Goal: Answer question/provide support: Share knowledge or assist other users

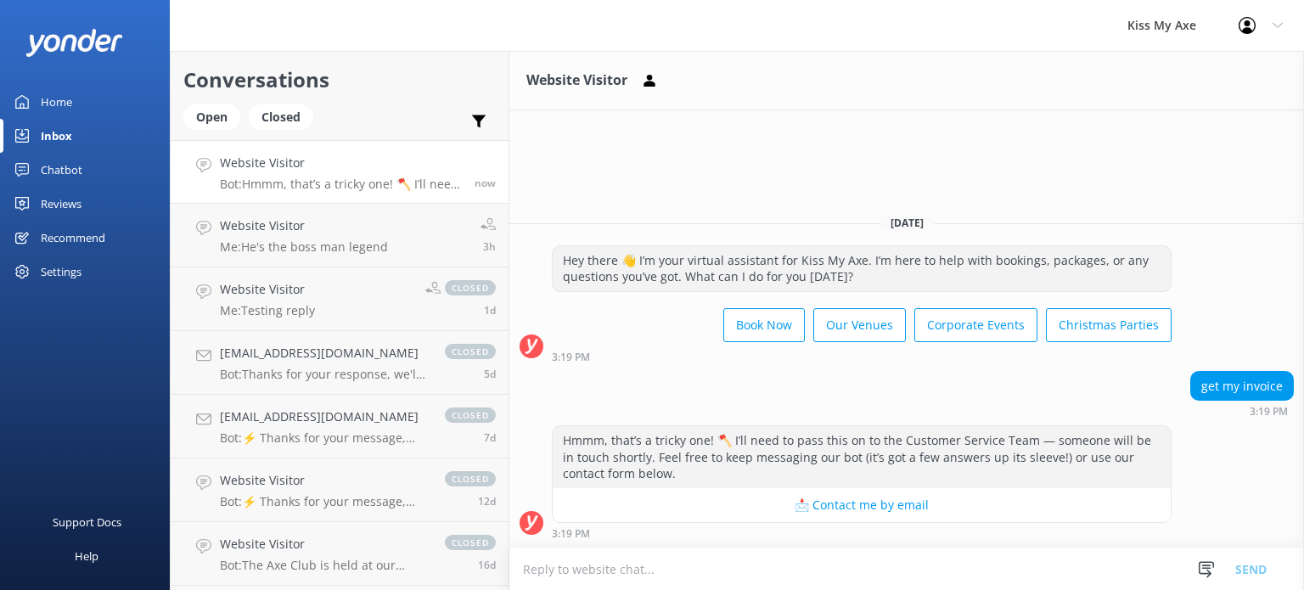
click at [747, 571] on textarea at bounding box center [907, 570] width 795 height 42
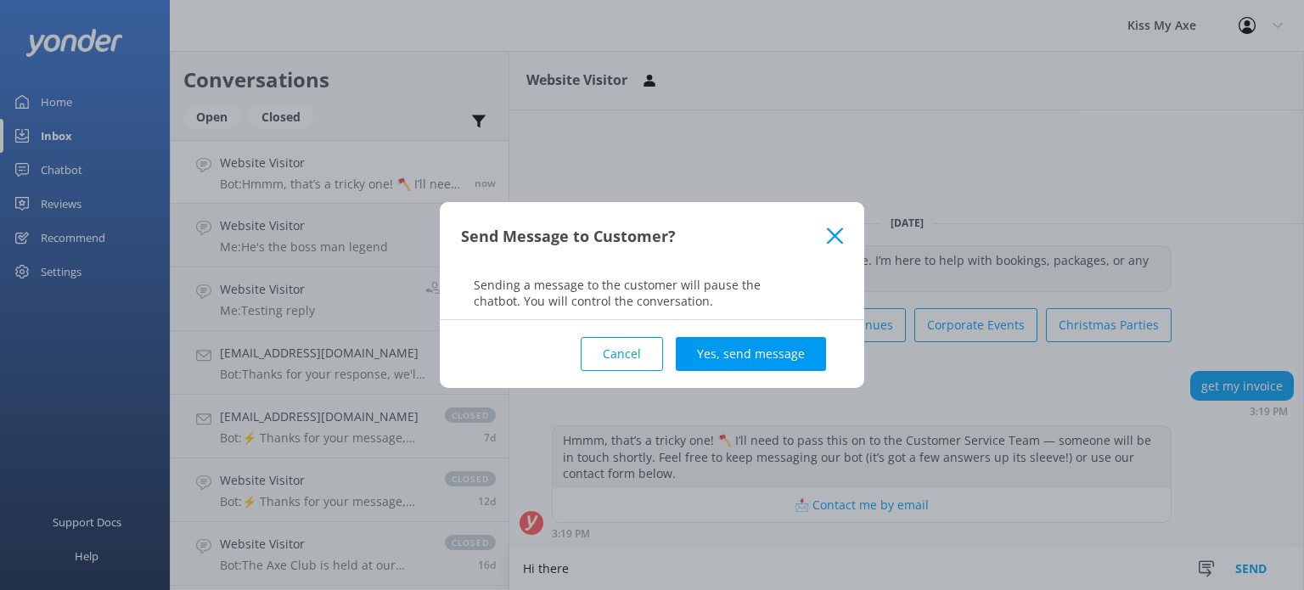
click at [834, 230] on icon at bounding box center [835, 236] width 16 height 17
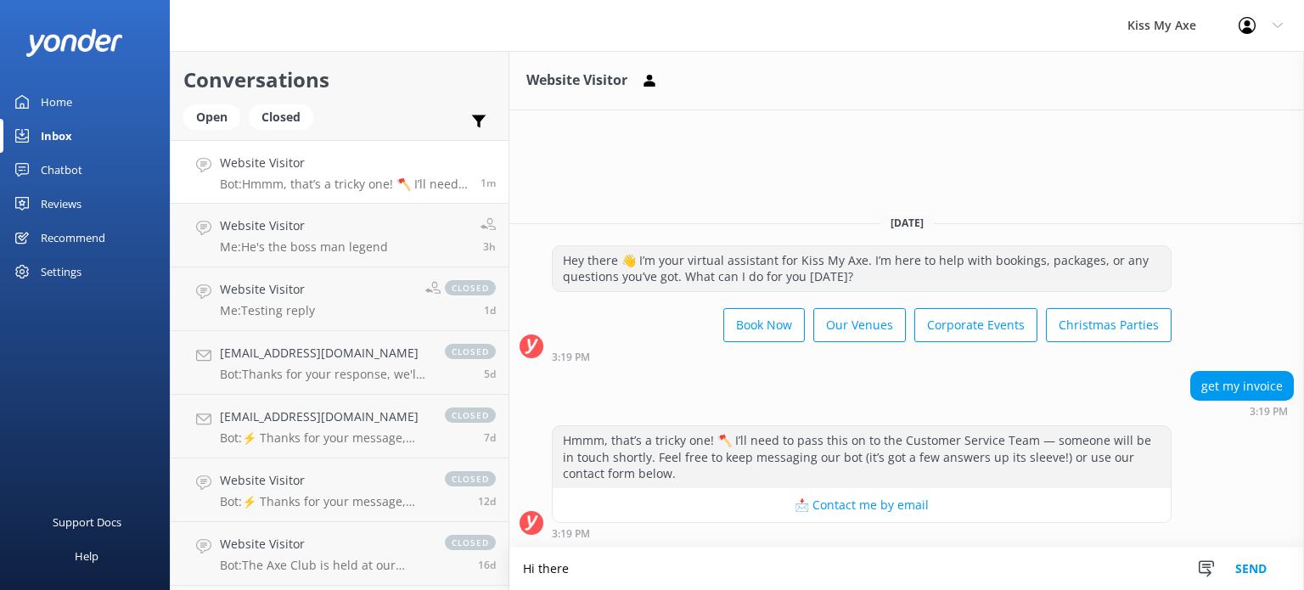
click at [618, 579] on textarea "Hi there" at bounding box center [907, 569] width 795 height 42
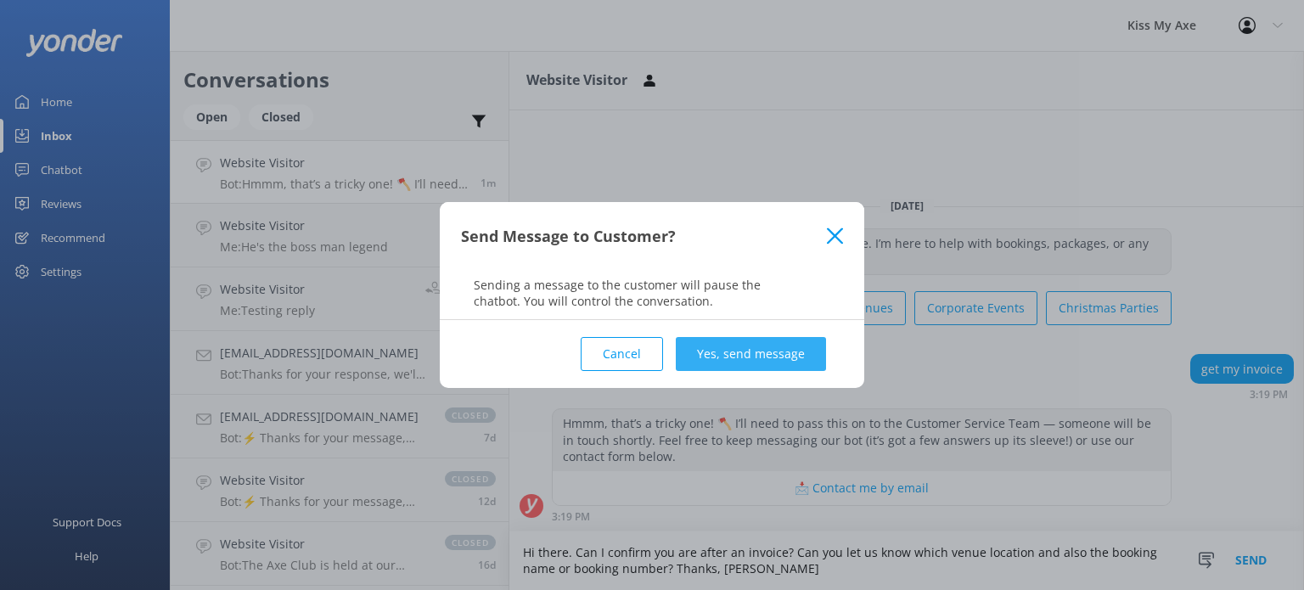
type textarea "Hi there. Can I confirm you are after an invoice? Can you let us know which ven…"
click at [774, 349] on button "Yes, send message" at bounding box center [751, 354] width 150 height 34
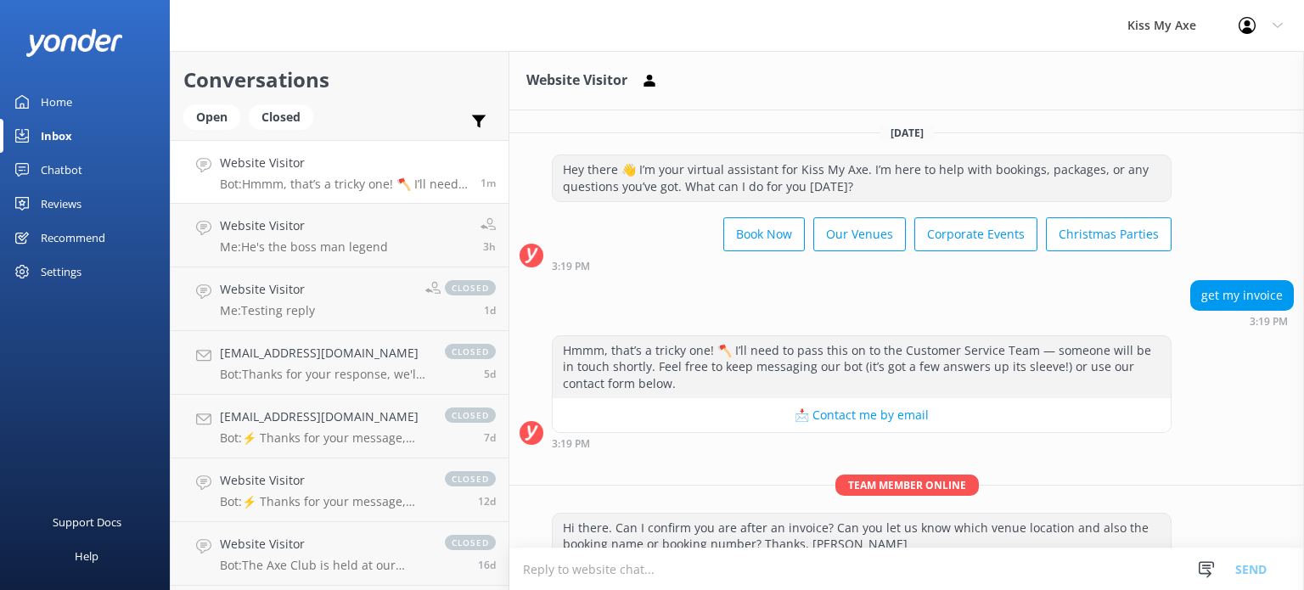
scroll to position [34, 0]
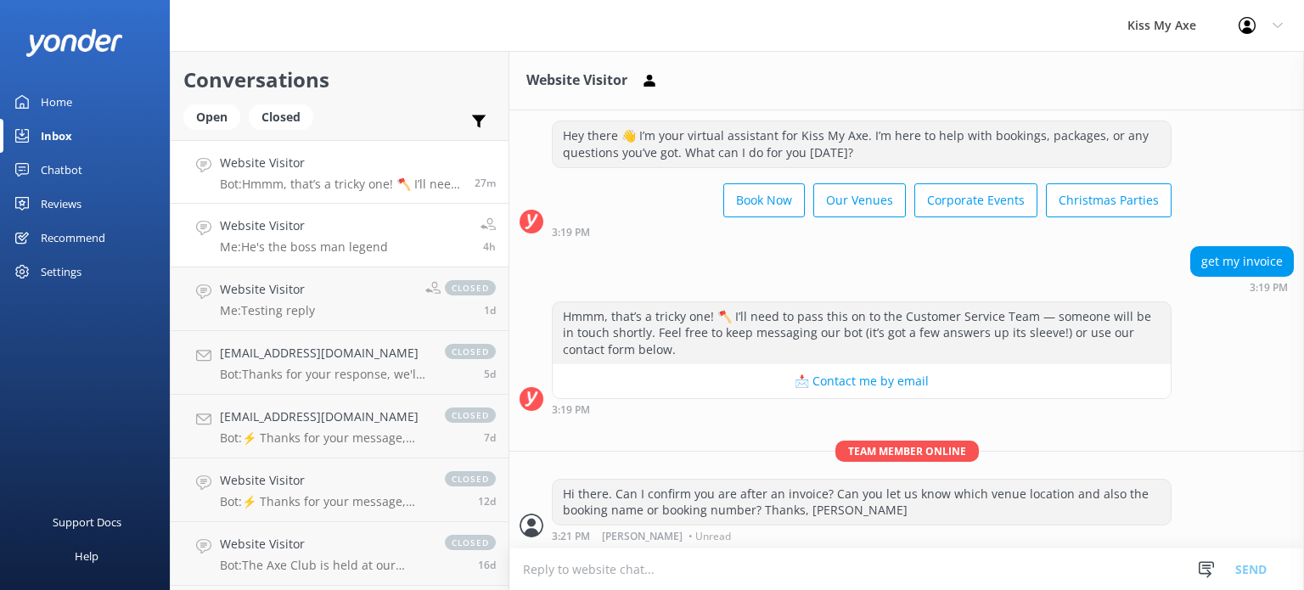
click at [284, 227] on h4 "Website Visitor" at bounding box center [304, 226] width 168 height 19
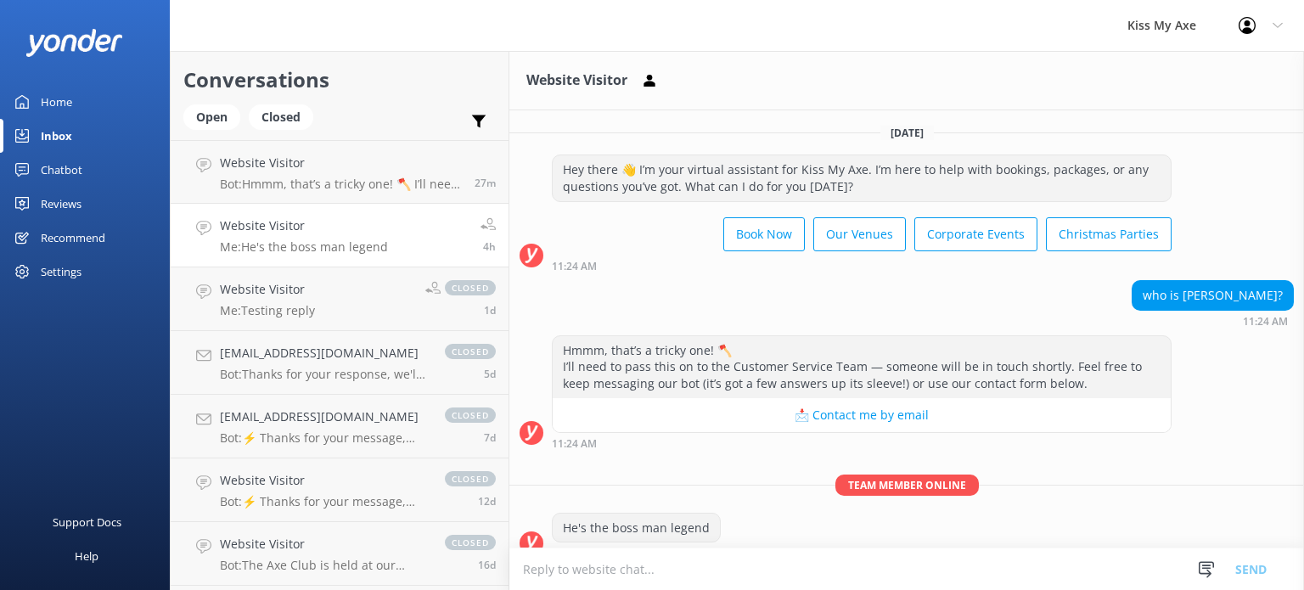
scroll to position [19, 0]
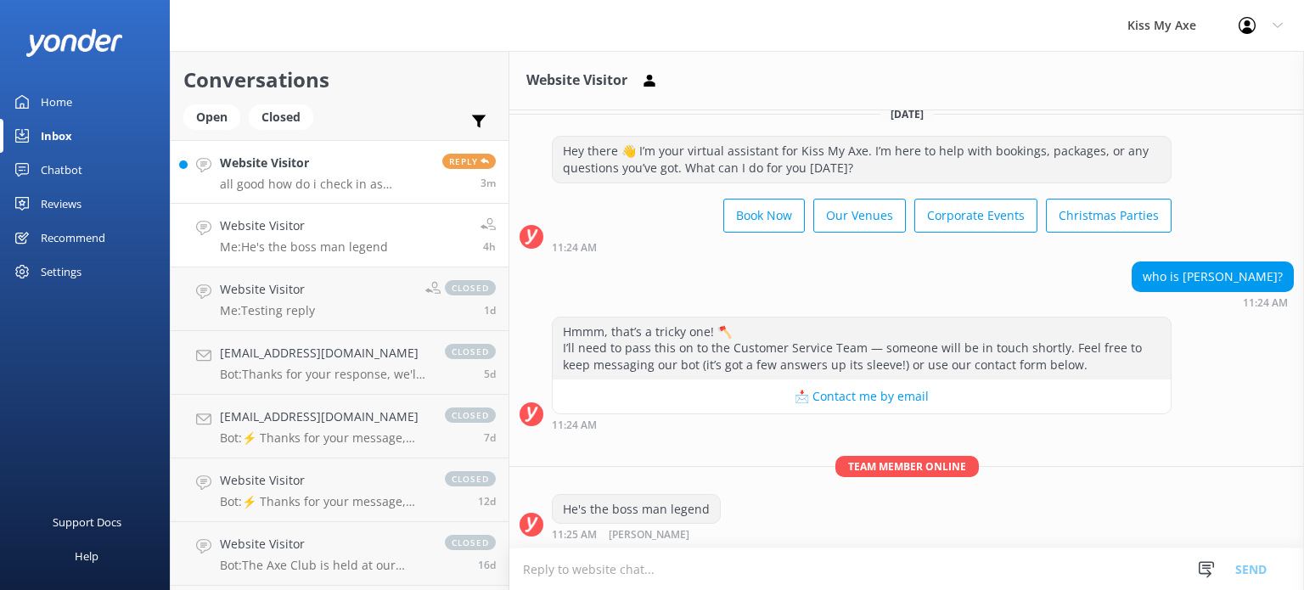
click at [338, 183] on p "all good how do i check in as unlisted guest and is it too early too - [DATE]" at bounding box center [325, 184] width 210 height 15
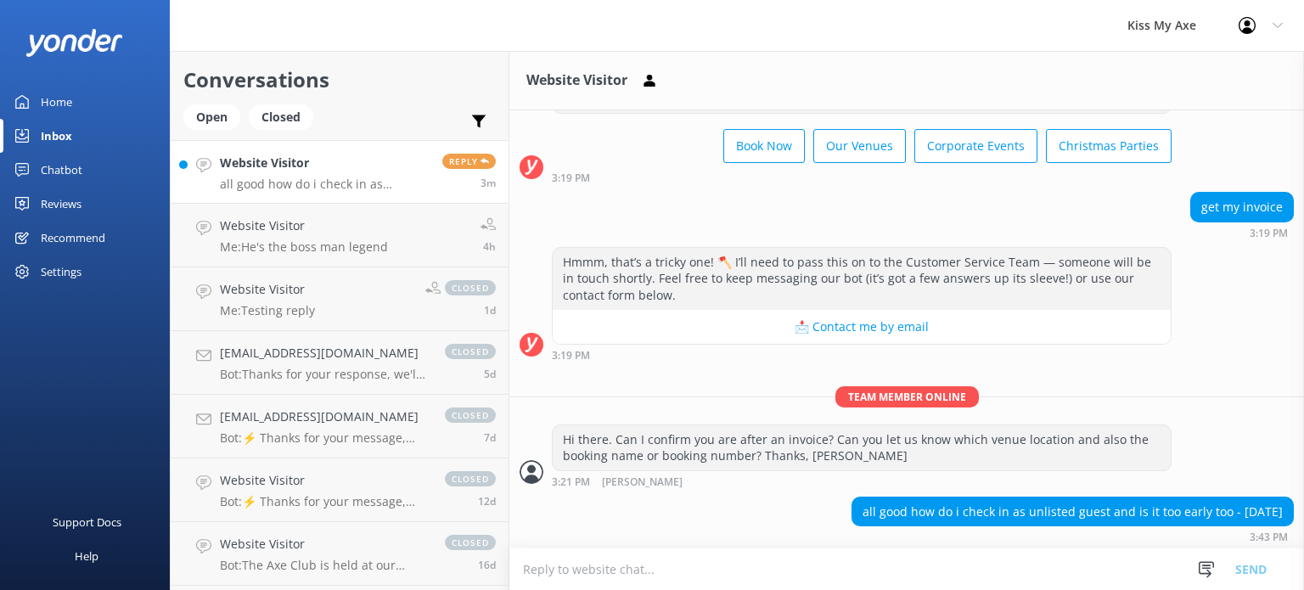
scroll to position [89, 0]
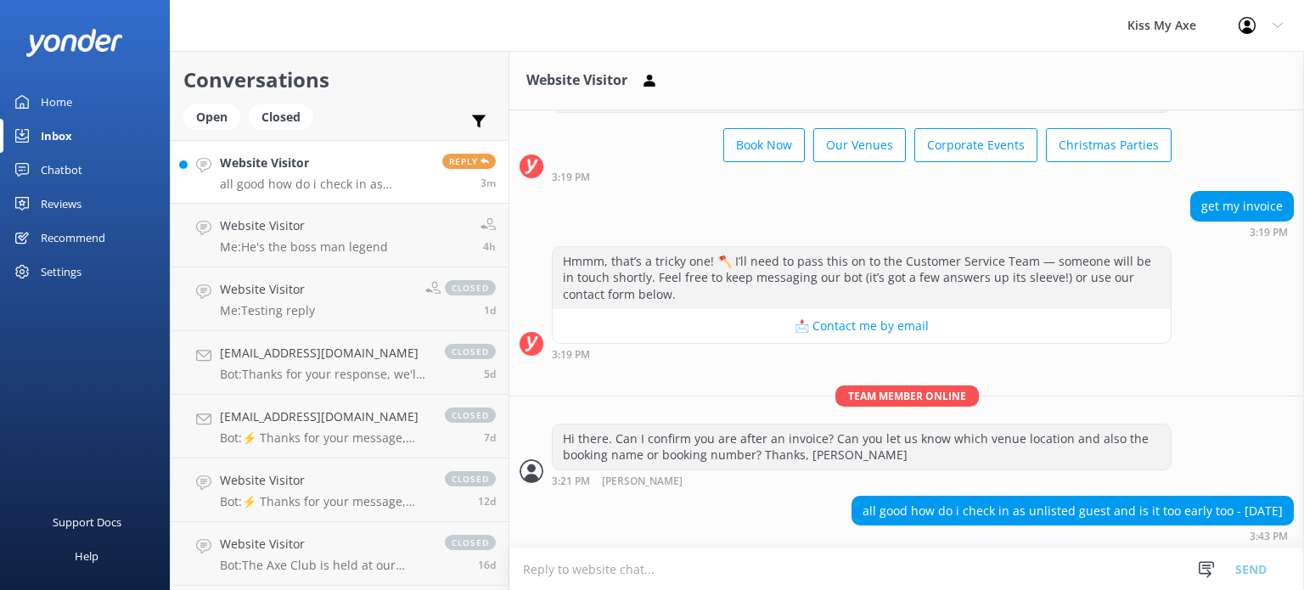
click at [900, 564] on textarea at bounding box center [907, 570] width 795 height 42
type textarea "No, its not too early. Are you looking at the waiver email for your booking wit…"
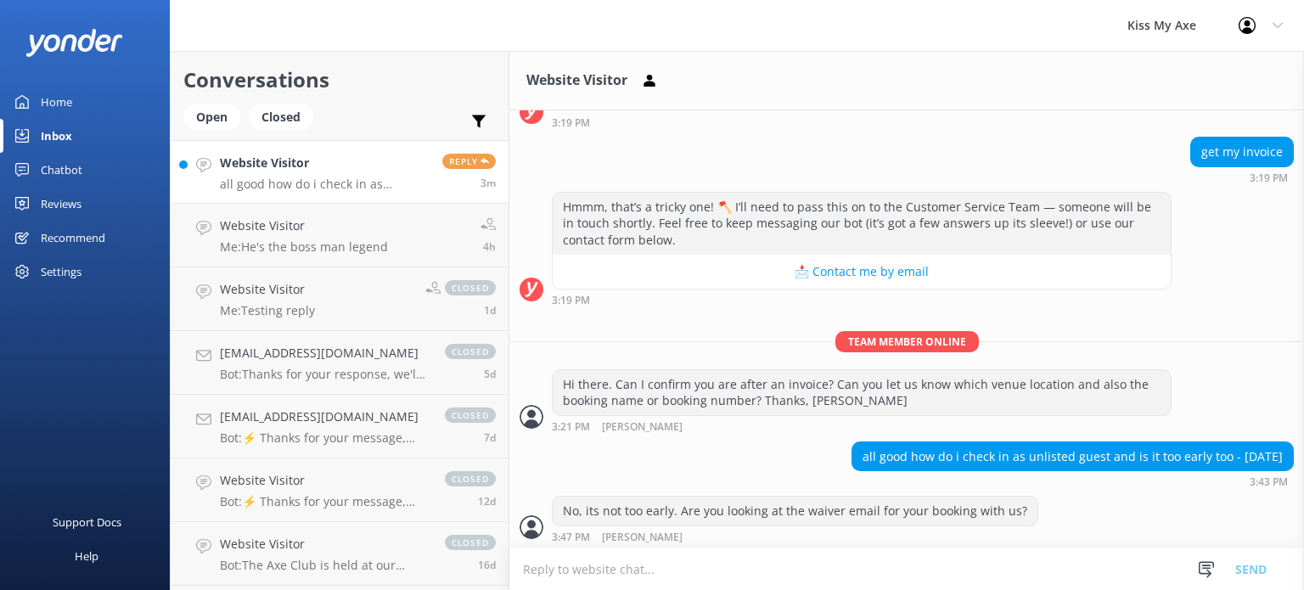
scroll to position [145, 0]
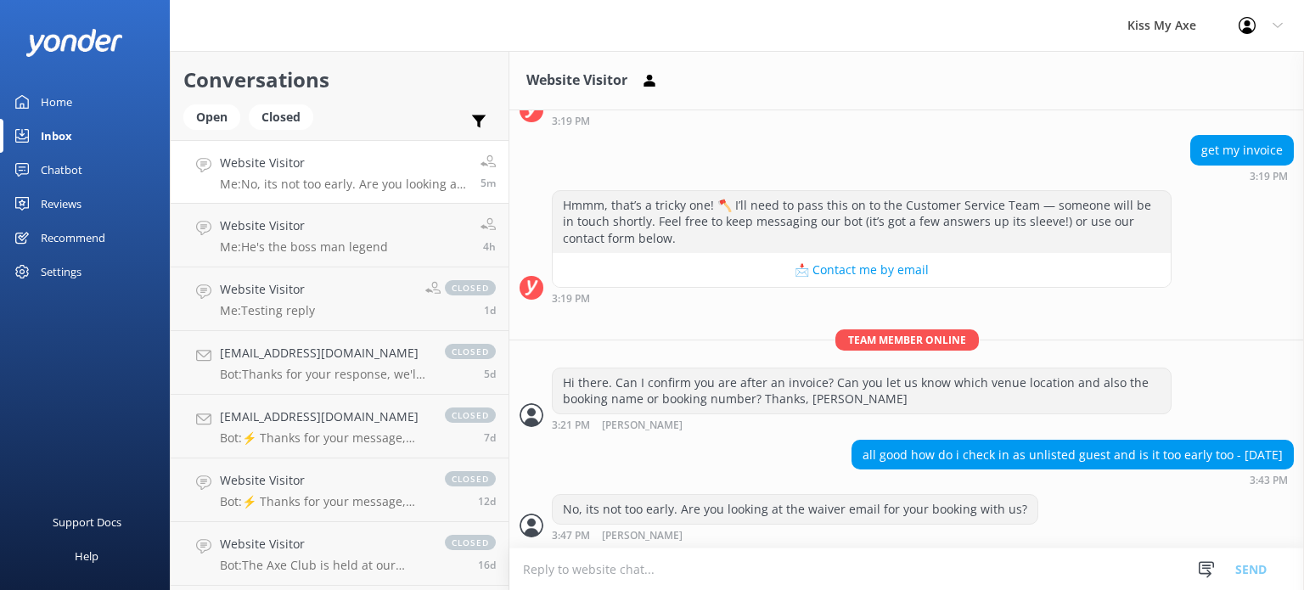
scroll to position [200, 0]
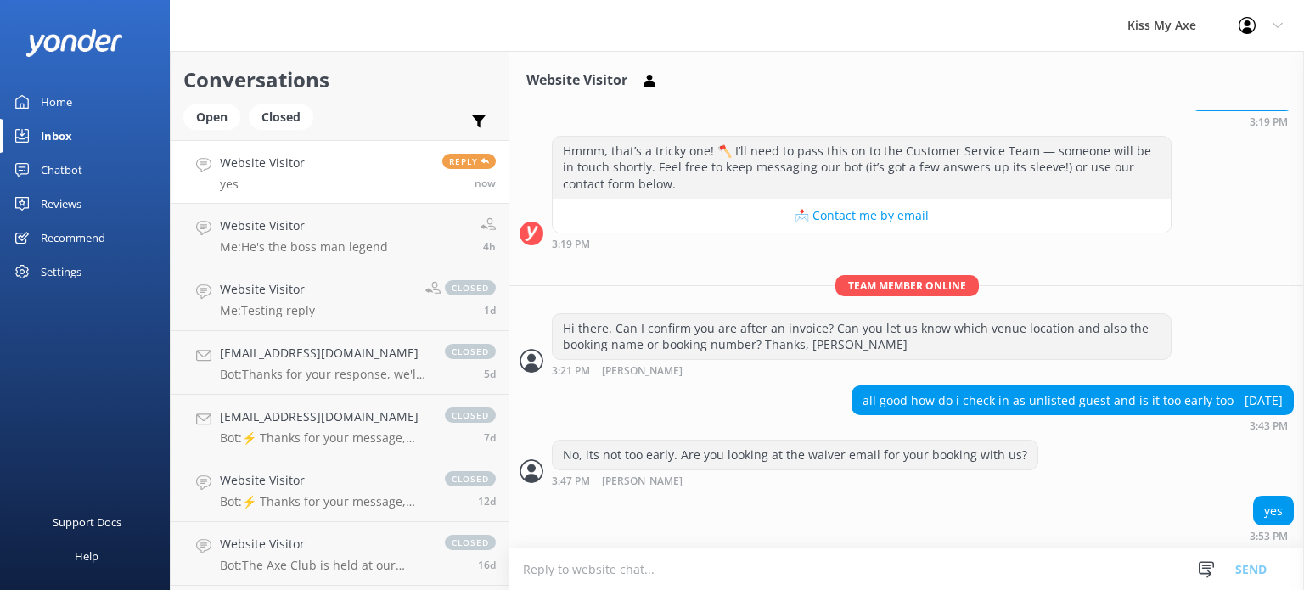
click at [876, 565] on textarea at bounding box center [907, 570] width 795 height 42
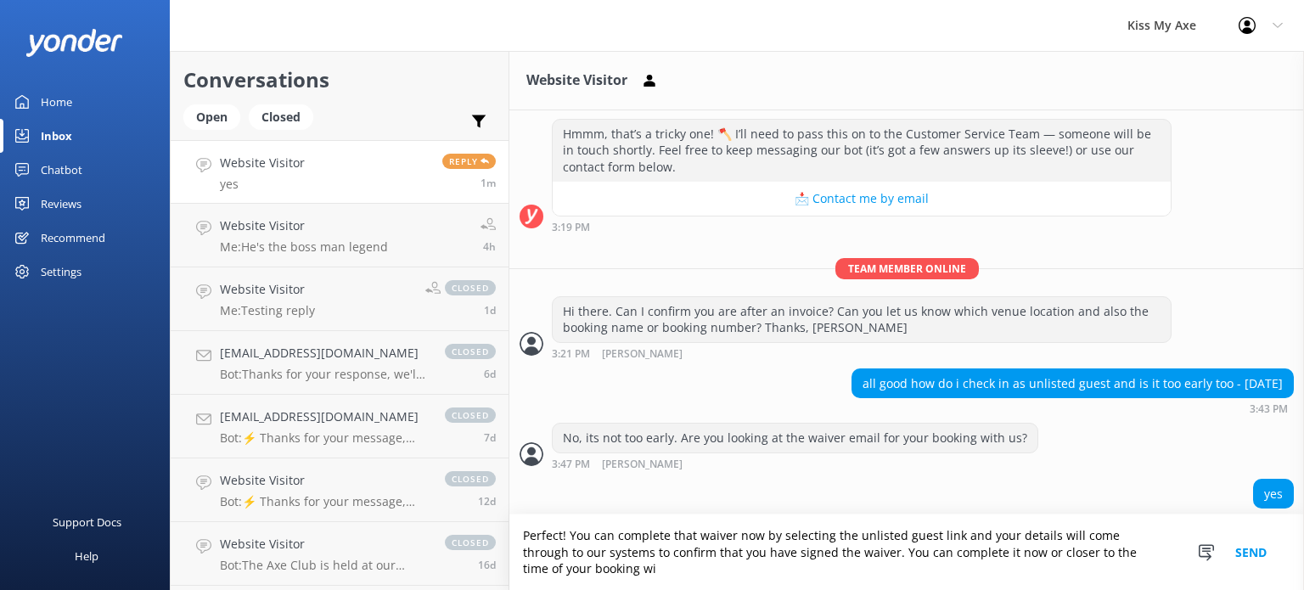
scroll to position [234, 0]
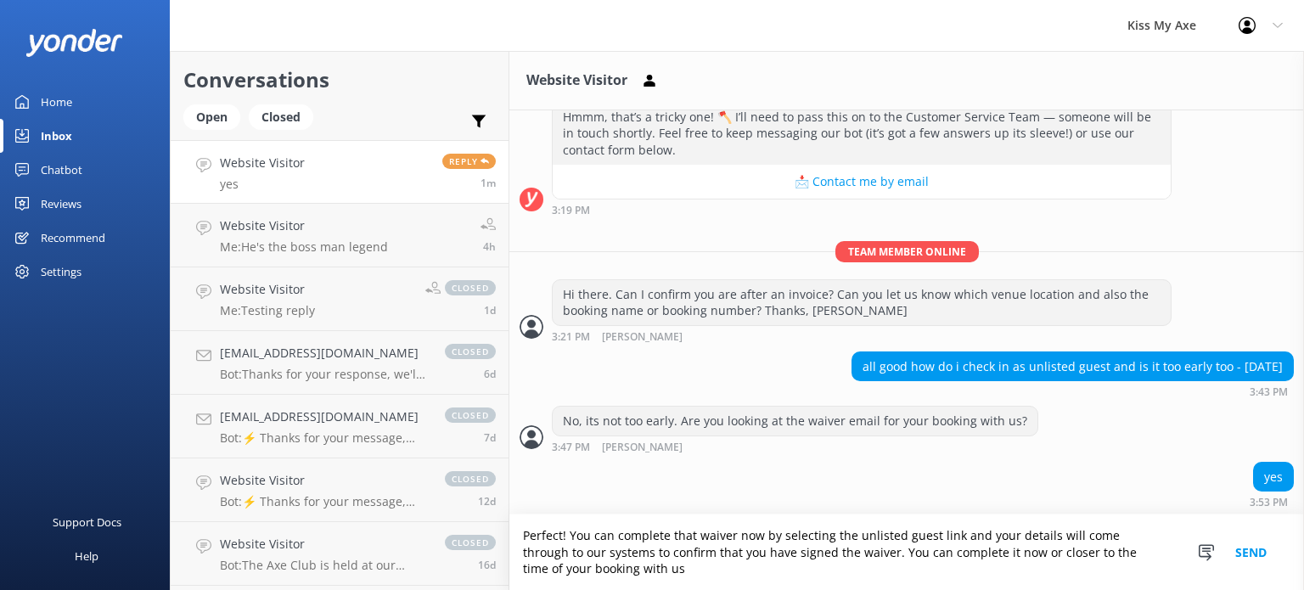
type textarea "Perfect! You can complete that waiver now by selecting the unlisted guest link …"
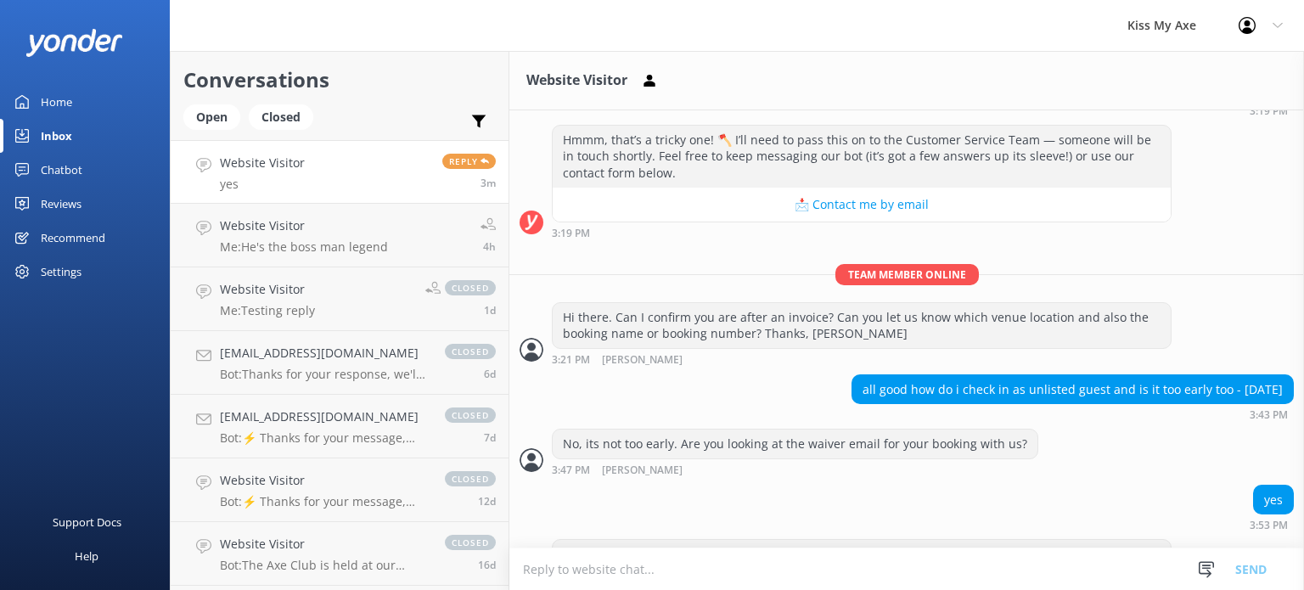
scroll to position [288, 0]
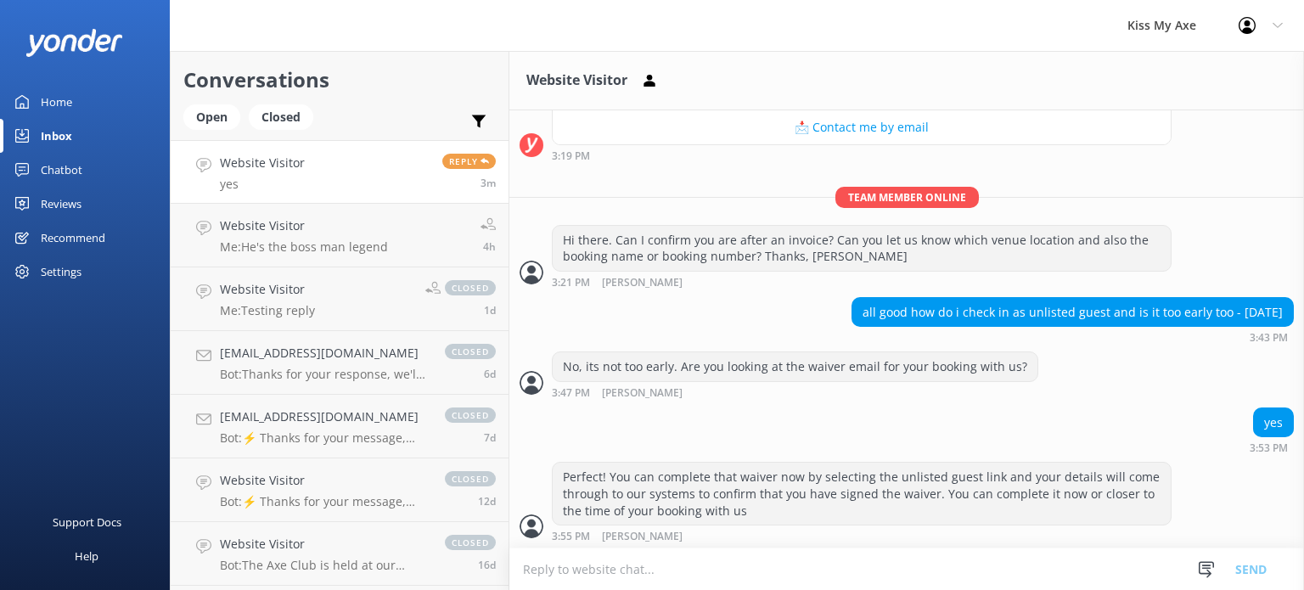
click at [54, 162] on div "Chatbot" at bounding box center [62, 170] width 42 height 34
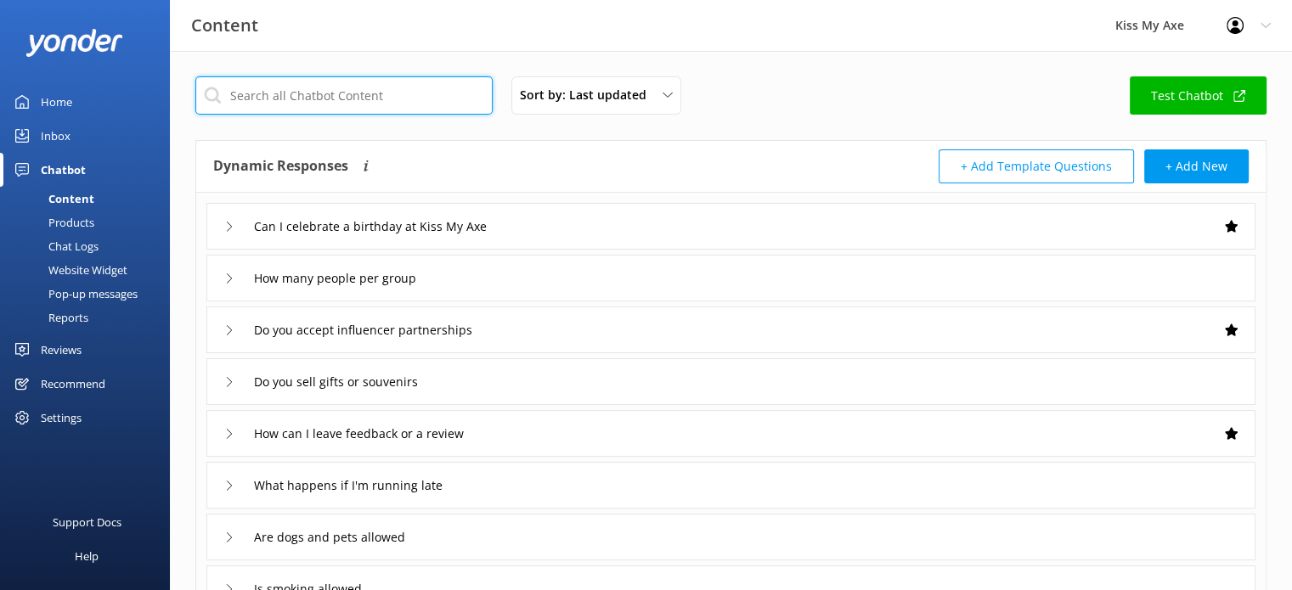
click at [422, 91] on input "text" at bounding box center [343, 95] width 297 height 38
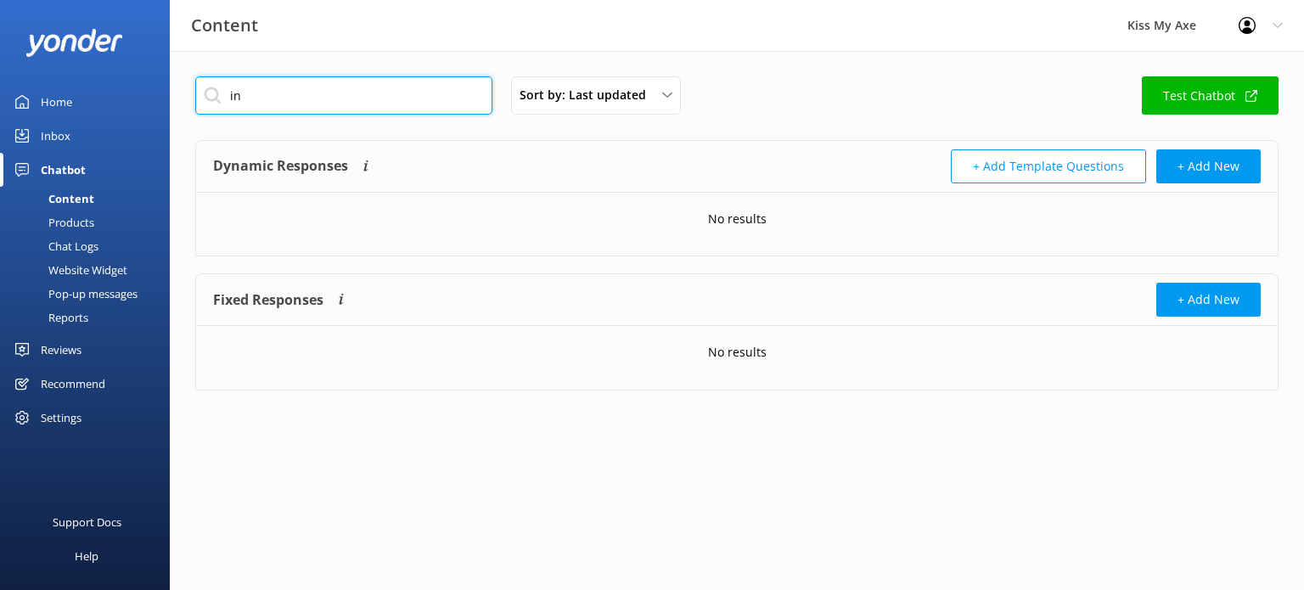
type input "i"
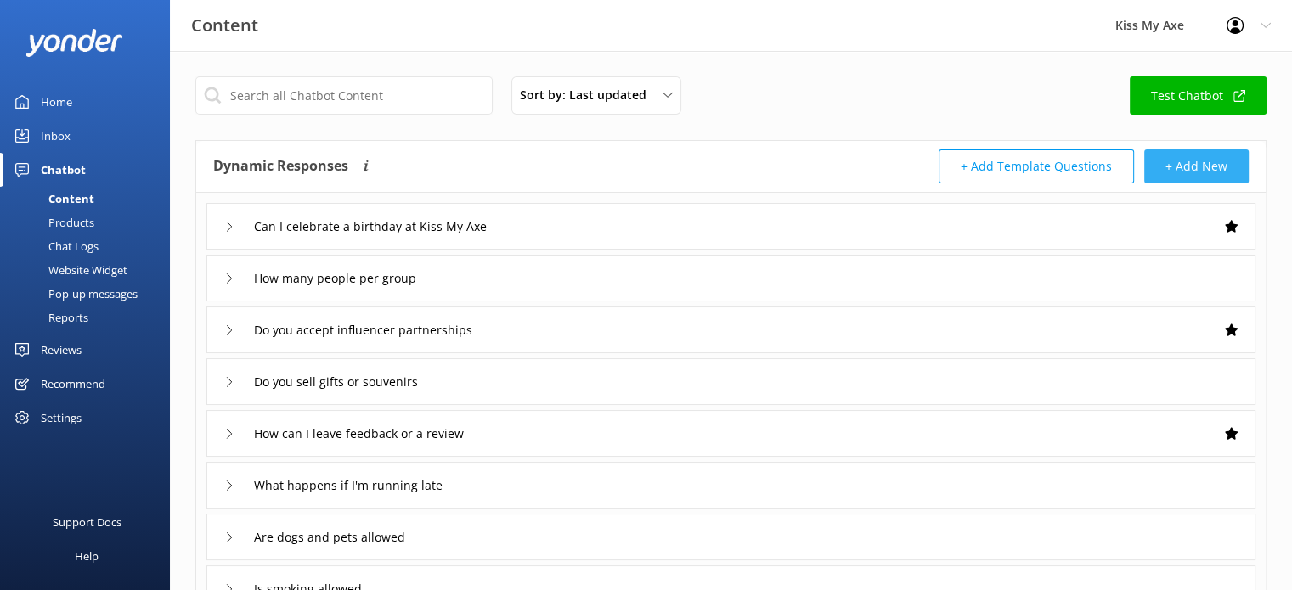
click at [1206, 161] on button "+ Add New" at bounding box center [1196, 166] width 104 height 34
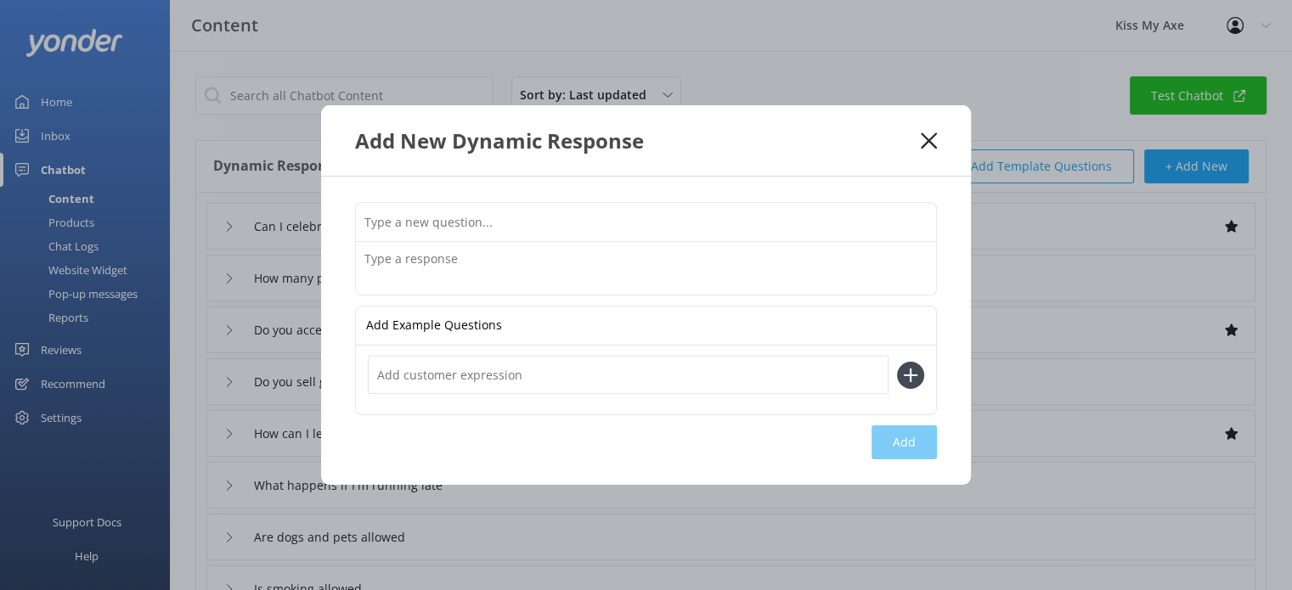
click at [517, 220] on input "text" at bounding box center [646, 222] width 580 height 38
type input "get my invoice"
click at [930, 135] on icon at bounding box center [929, 140] width 16 height 17
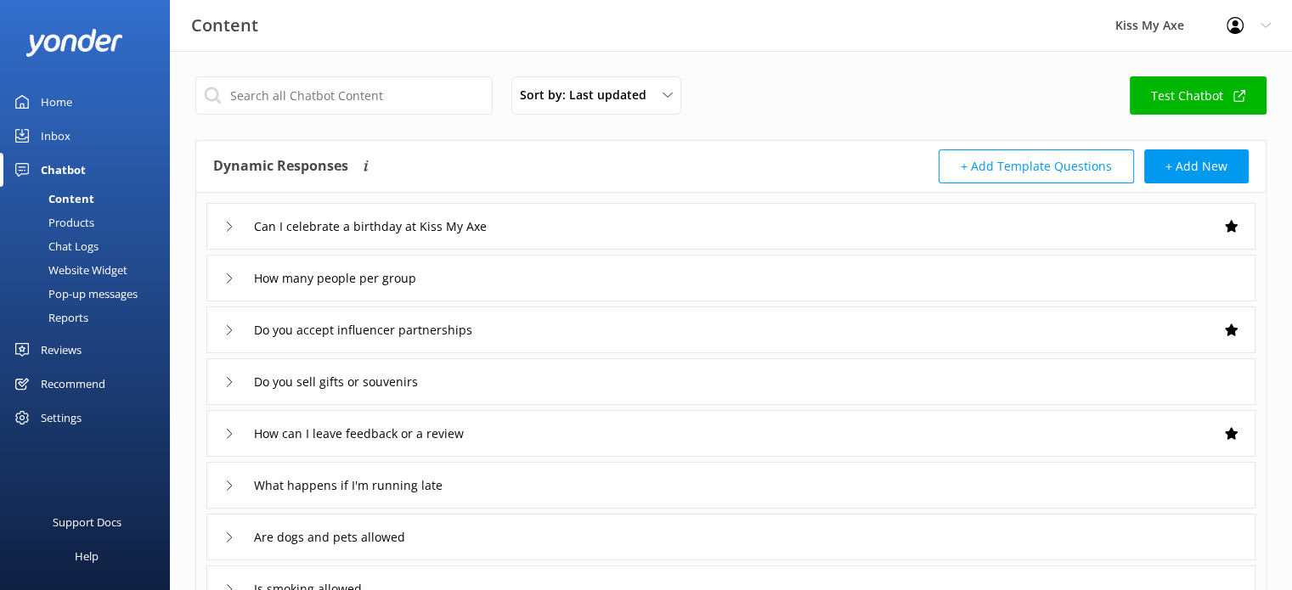
click at [92, 242] on div "Chat Logs" at bounding box center [54, 246] width 88 height 24
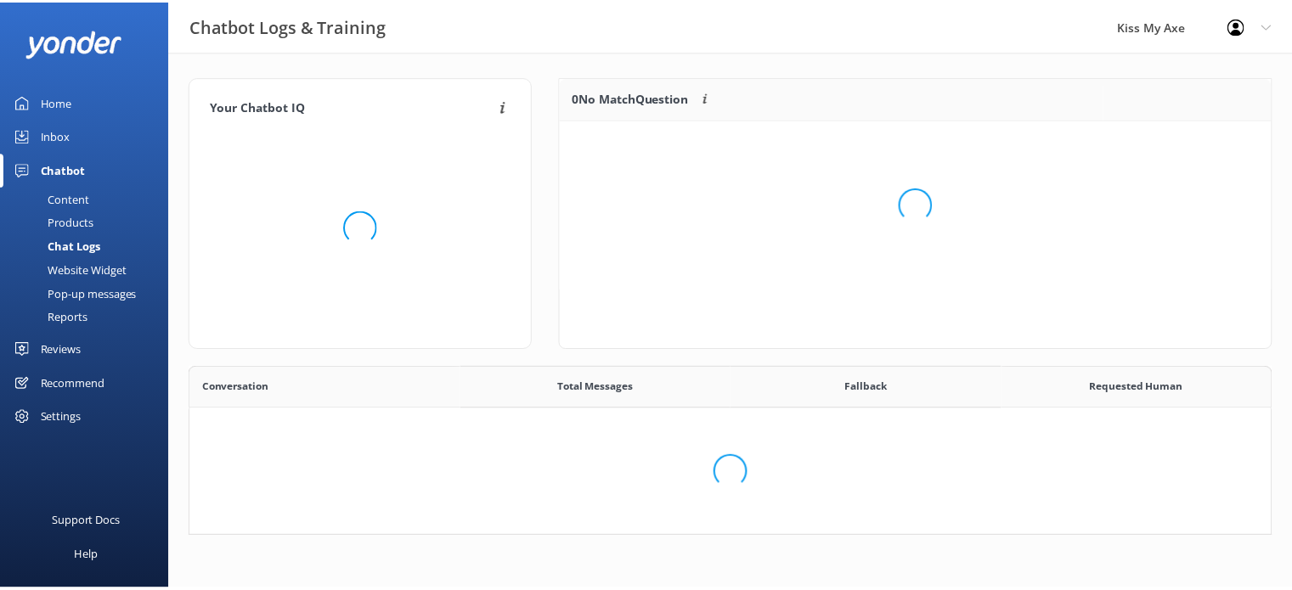
scroll to position [527, 1067]
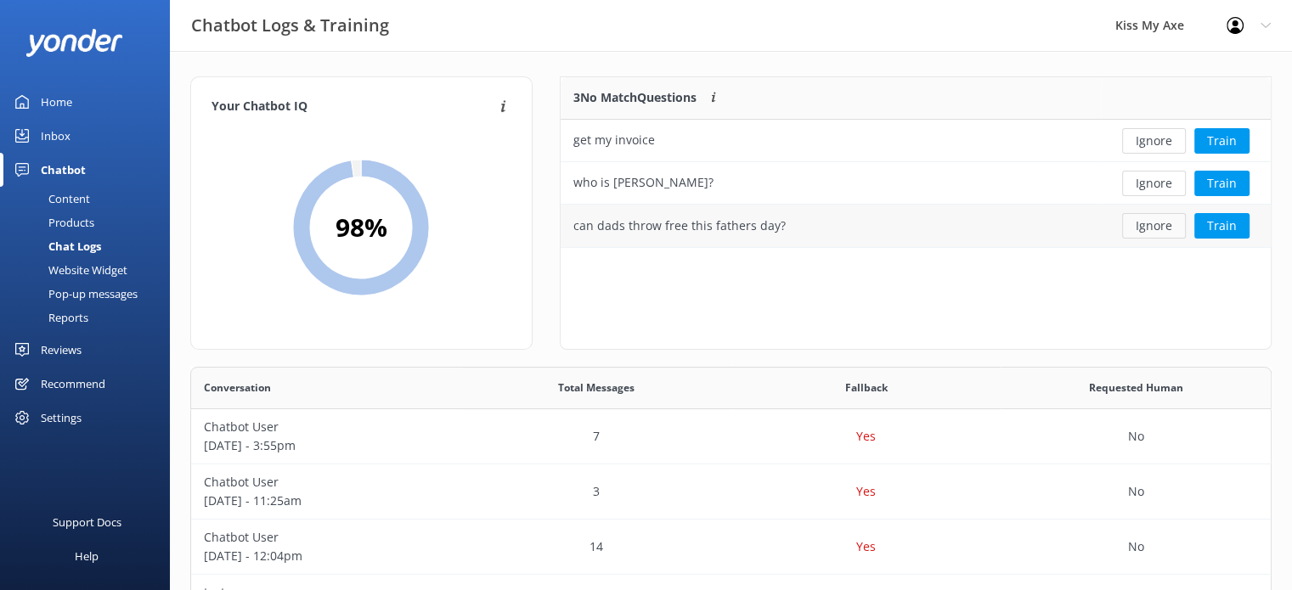
click at [1178, 213] on button "Ignore" at bounding box center [1154, 225] width 64 height 25
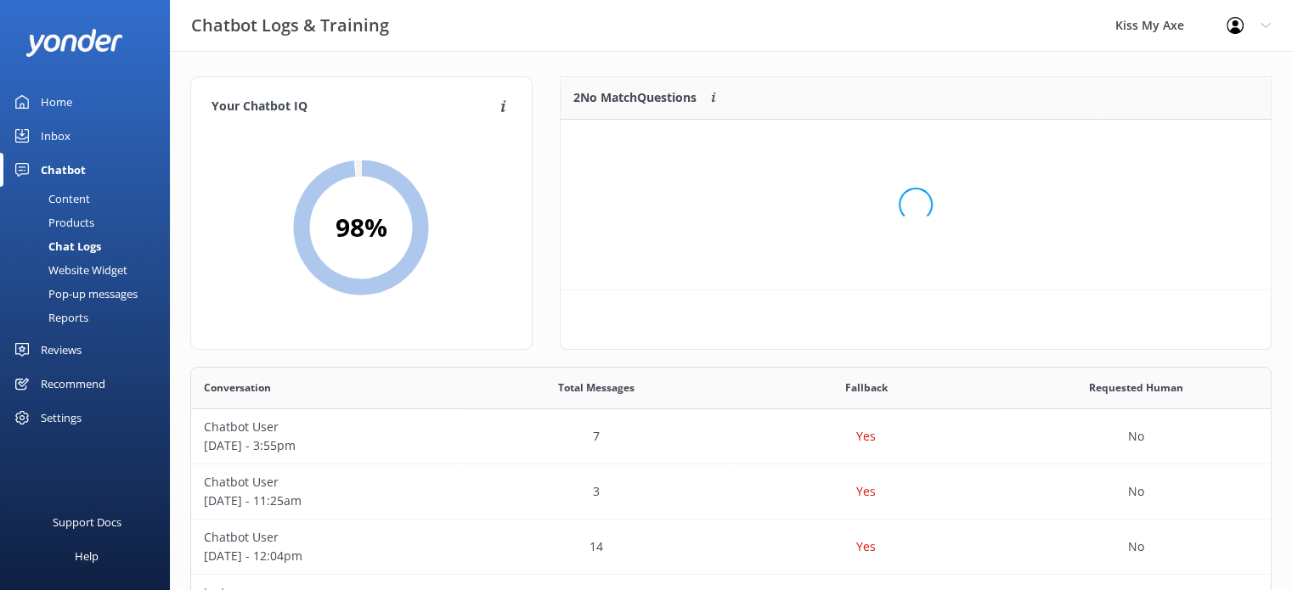
scroll to position [115, 697]
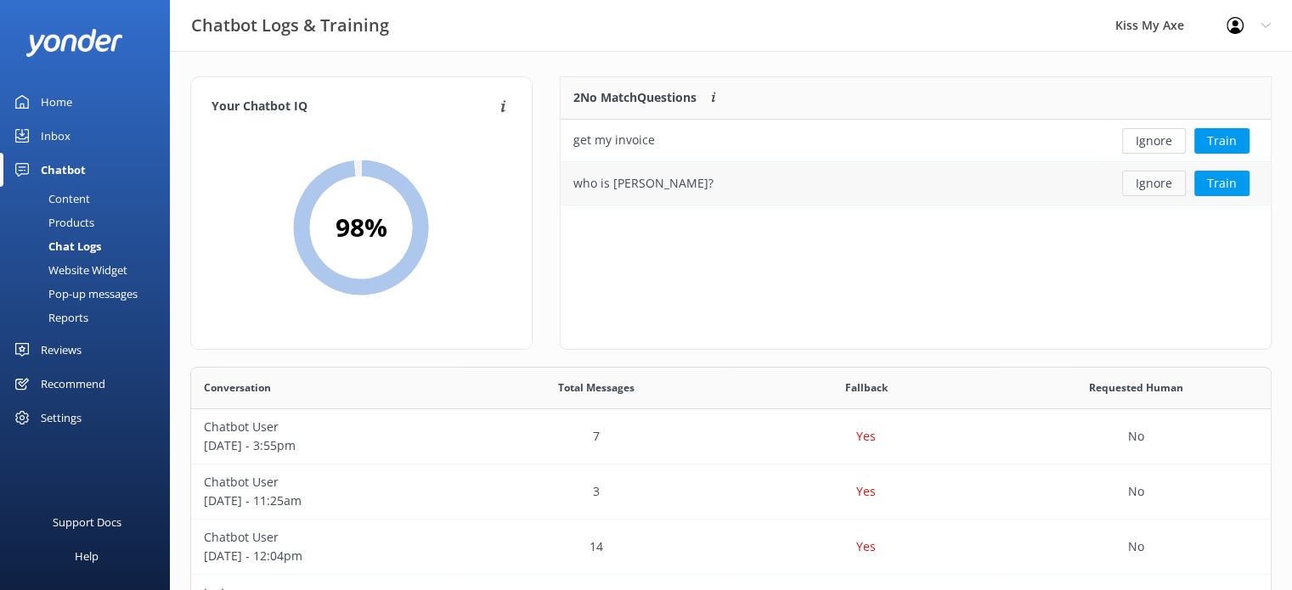
click at [1159, 183] on button "Ignore" at bounding box center [1154, 183] width 64 height 25
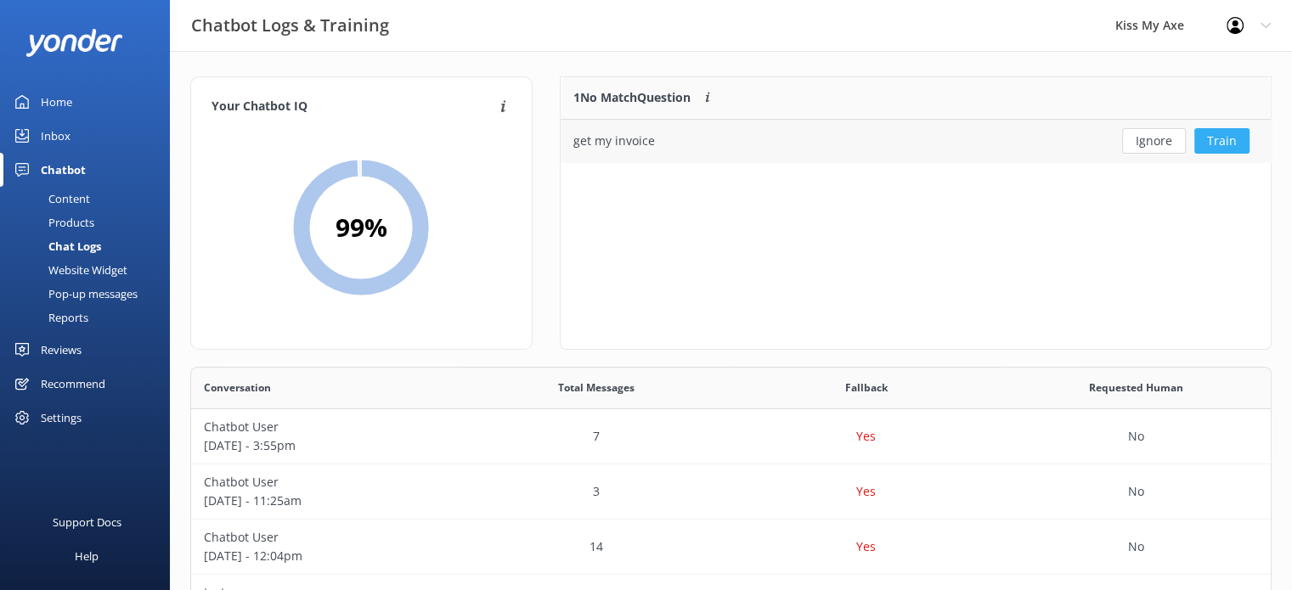
scroll to position [14, 14]
click at [1221, 142] on button "Train" at bounding box center [1221, 140] width 55 height 25
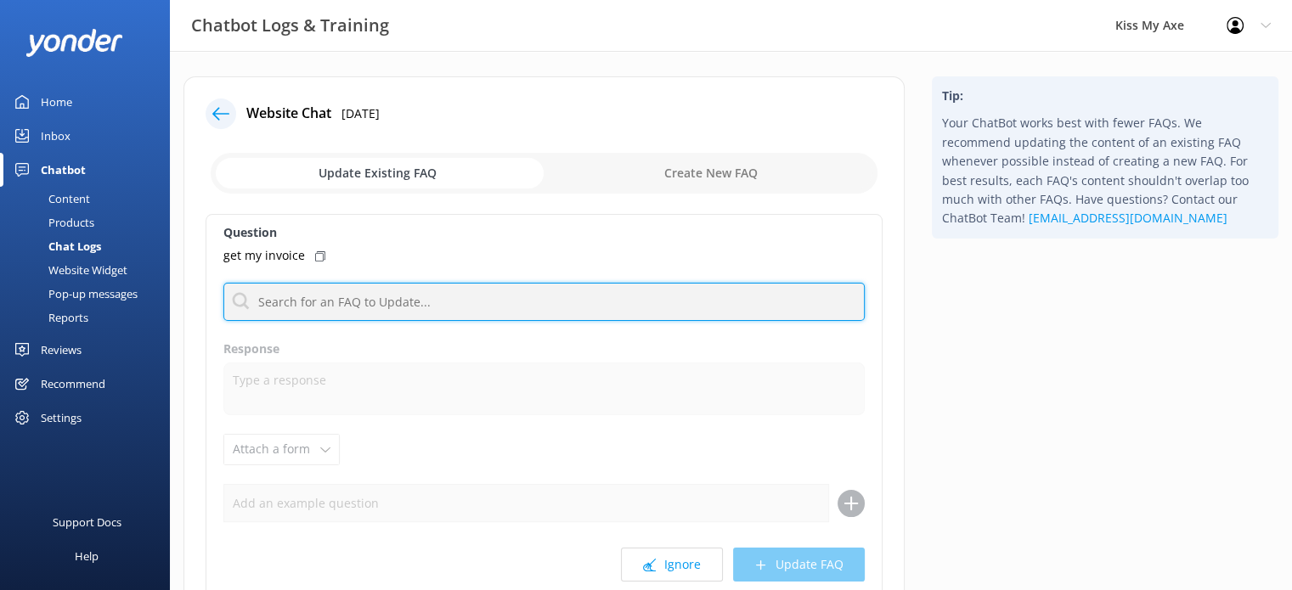
click at [391, 296] on input "text" at bounding box center [543, 302] width 641 height 38
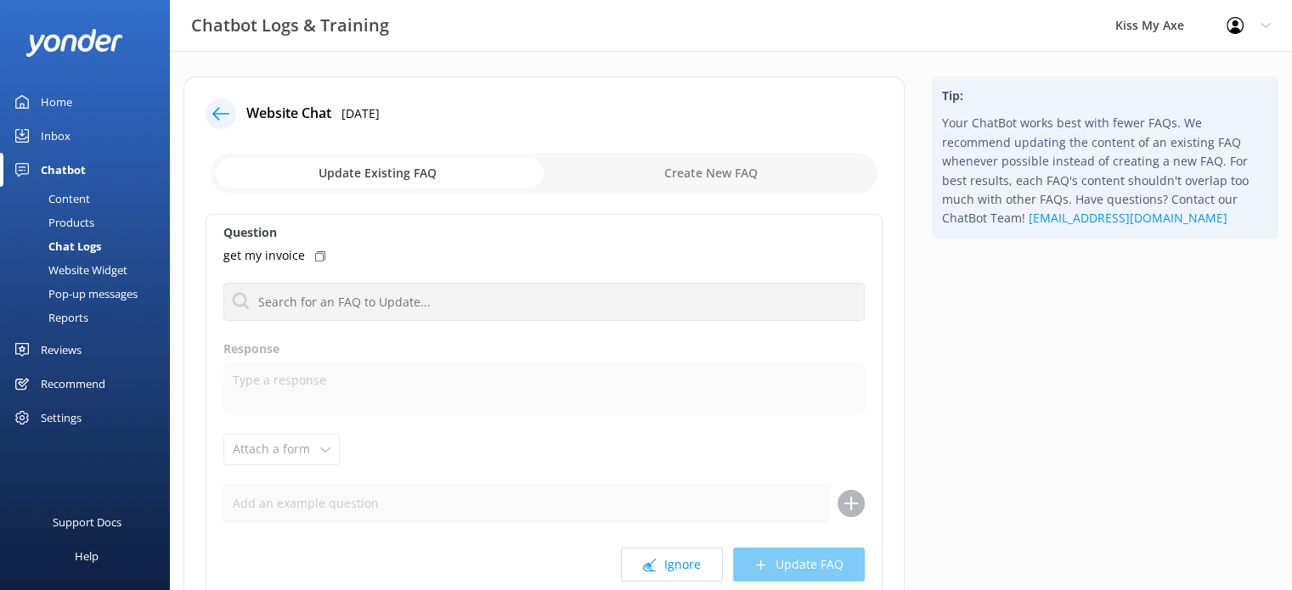
click at [735, 180] on input "checkbox" at bounding box center [544, 173] width 667 height 41
checkbox input "true"
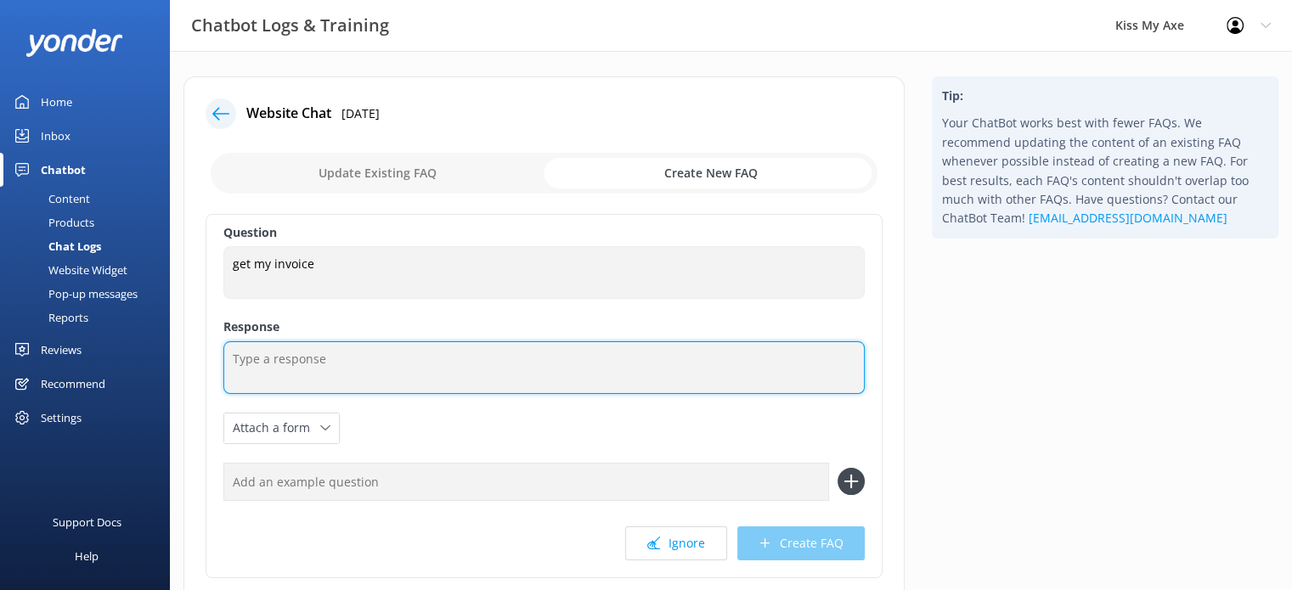
click at [356, 364] on textarea at bounding box center [543, 367] width 641 height 53
type textarea "O"
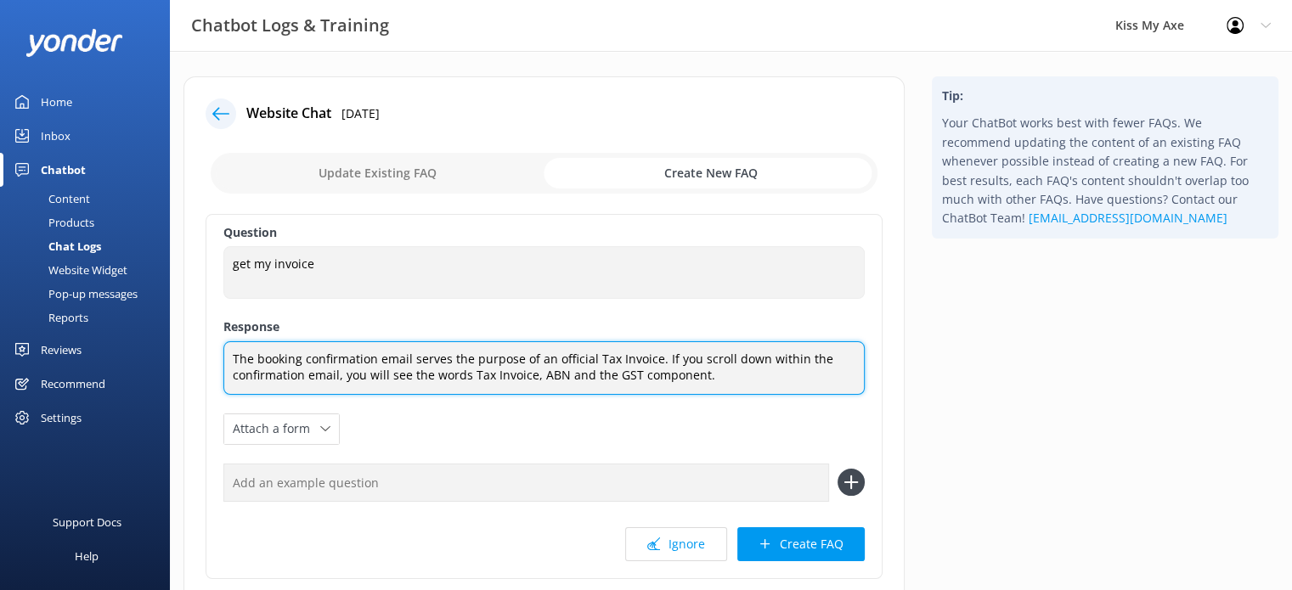
click at [725, 375] on textarea "The booking confirmation email serves the purpose of an official Tax Invoice. I…" at bounding box center [543, 368] width 641 height 54
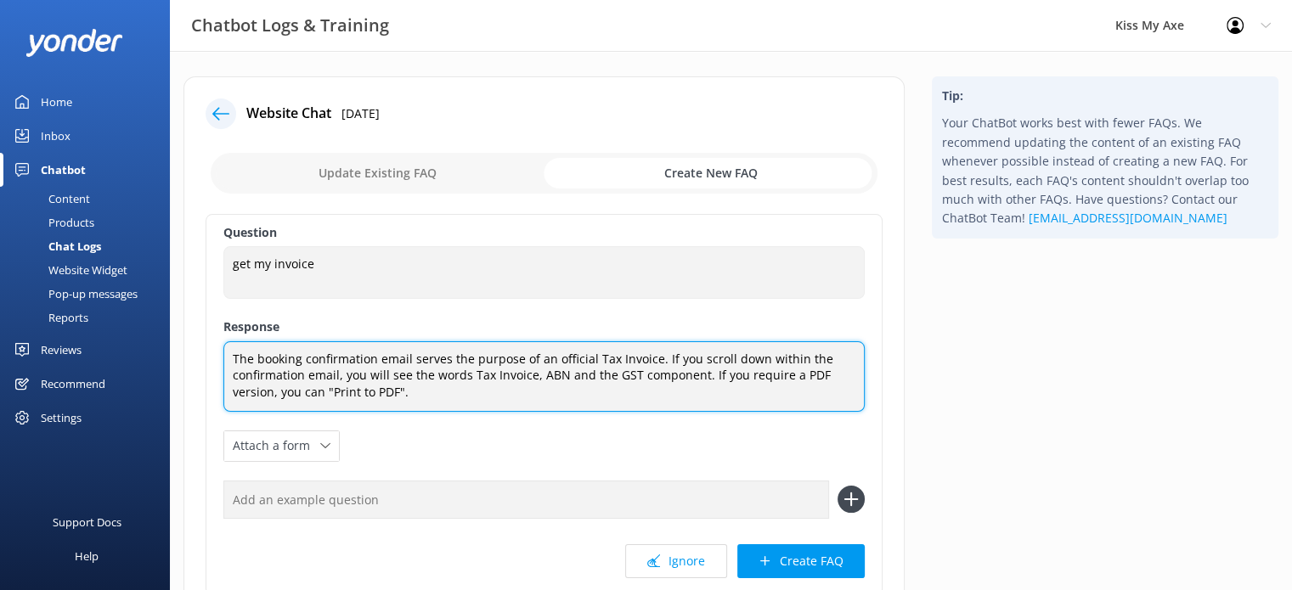
paste textarea "Your booking confirmation email is also your official Tax Invoice. If you scrol…"
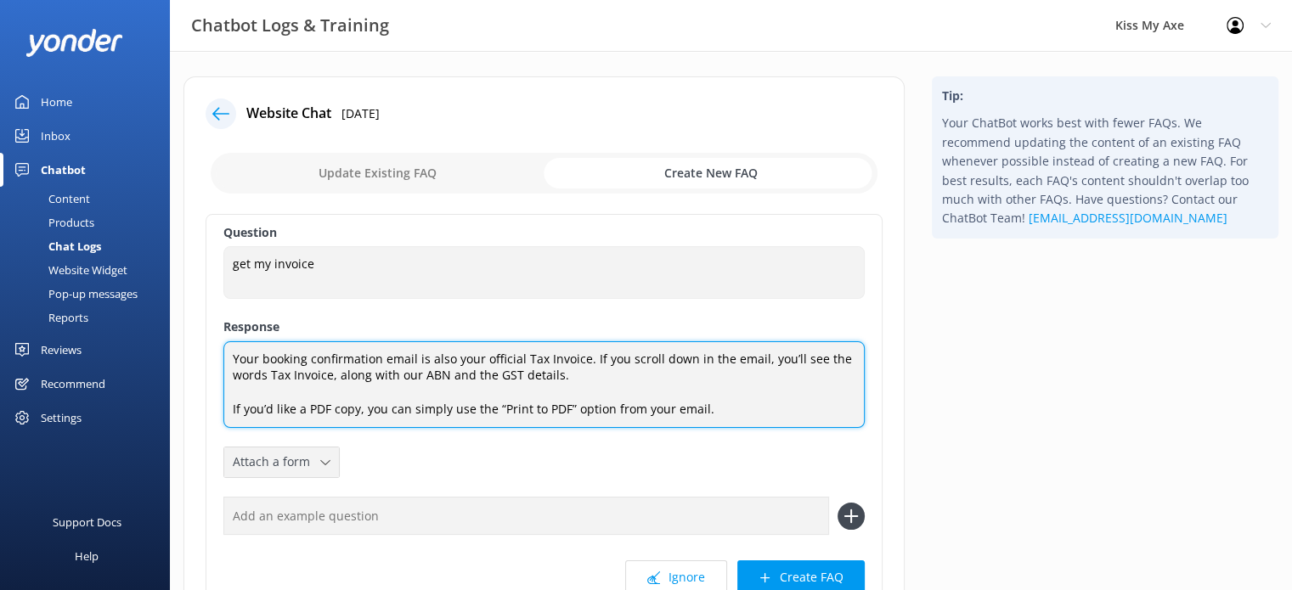
type textarea "Your booking confirmation email is also your official Tax Invoice. If you scrol…"
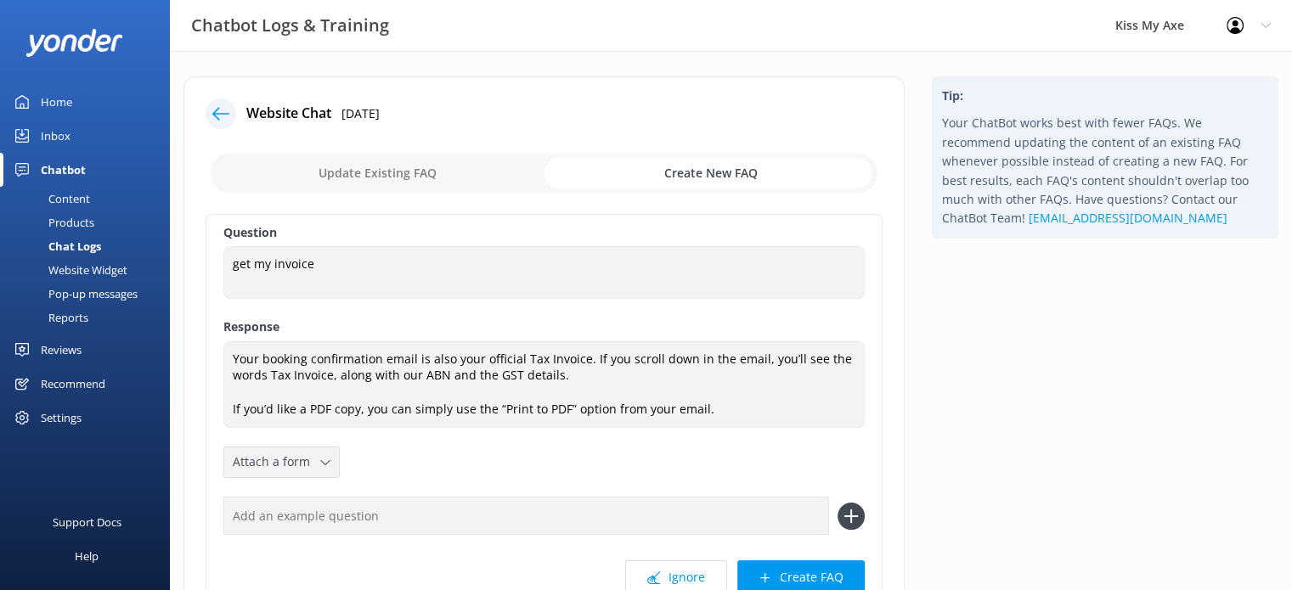
click at [289, 465] on span "Attach a form" at bounding box center [276, 462] width 87 height 19
click at [447, 453] on div "Question get my invoice get my invoice Response Your booking confirmation email…" at bounding box center [544, 413] width 677 height 398
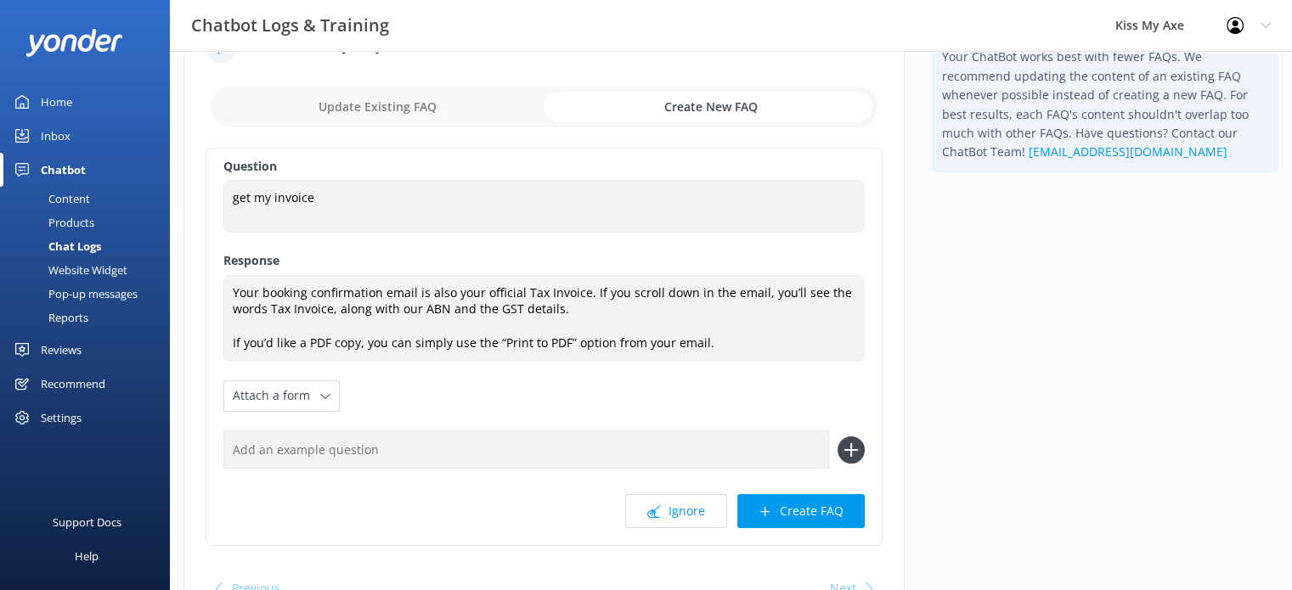
scroll to position [69, 0]
click at [856, 436] on icon at bounding box center [850, 447] width 27 height 27
click at [851, 444] on use at bounding box center [850, 447] width 14 height 14
click at [635, 452] on input "text" at bounding box center [525, 447] width 605 height 38
type input "I need an invoice"
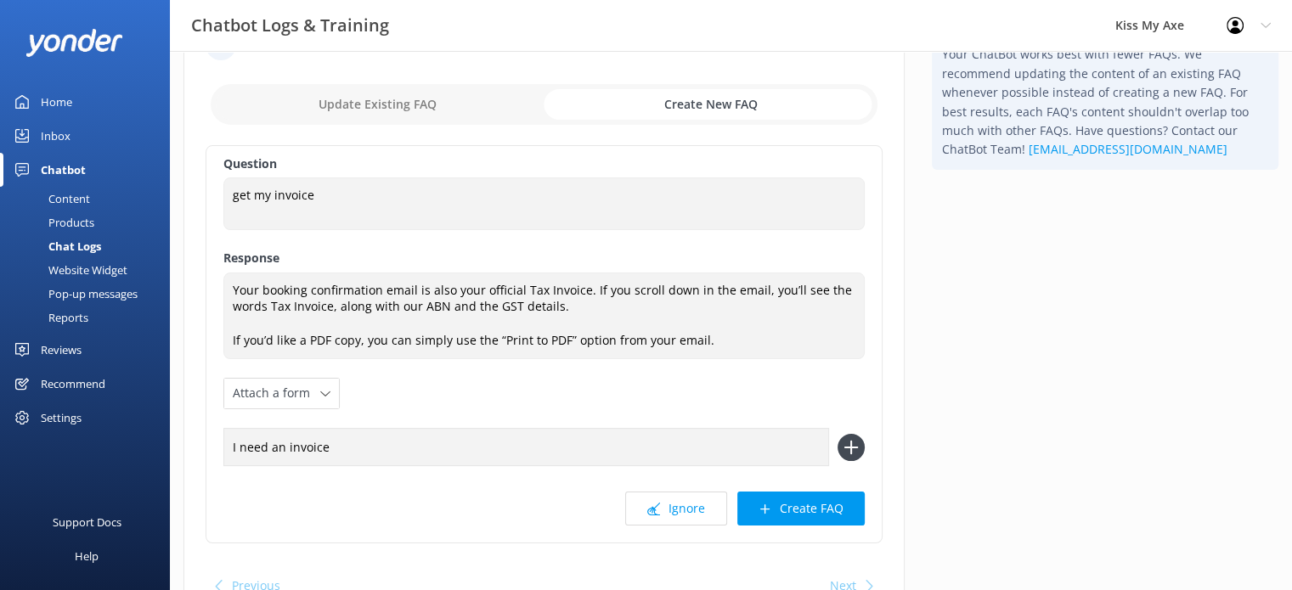
click at [849, 444] on icon at bounding box center [850, 447] width 27 height 27
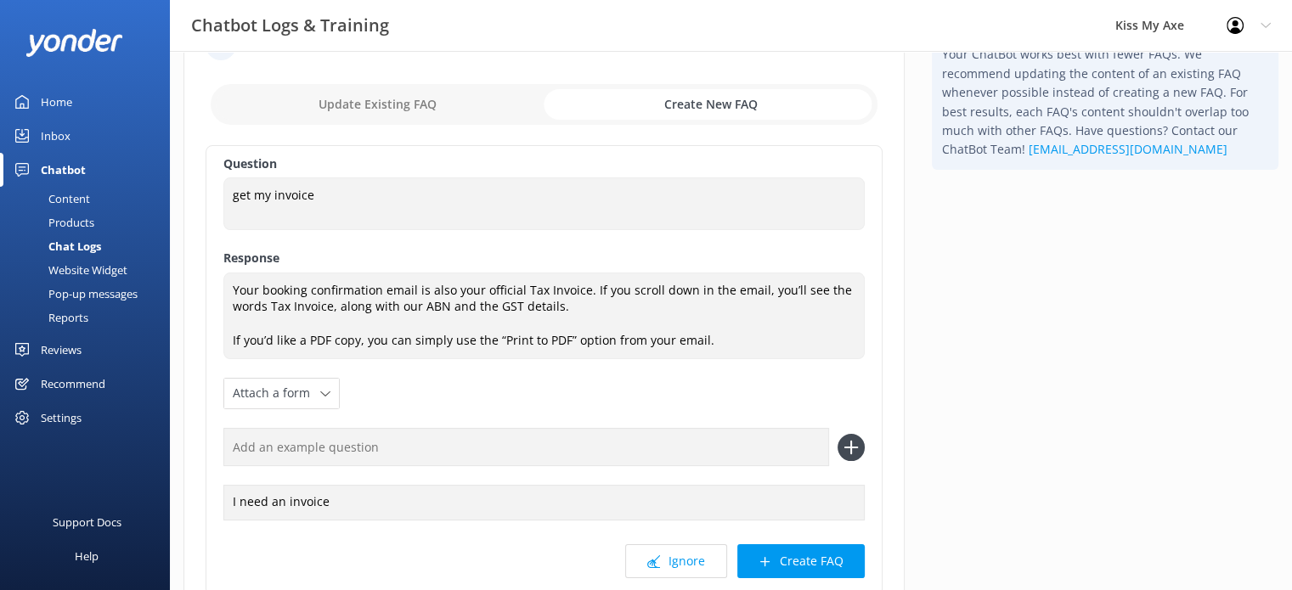
click at [537, 444] on input "text" at bounding box center [525, 447] width 605 height 38
type input "i"
type input "invoice"
click at [842, 453] on icon at bounding box center [850, 447] width 27 height 27
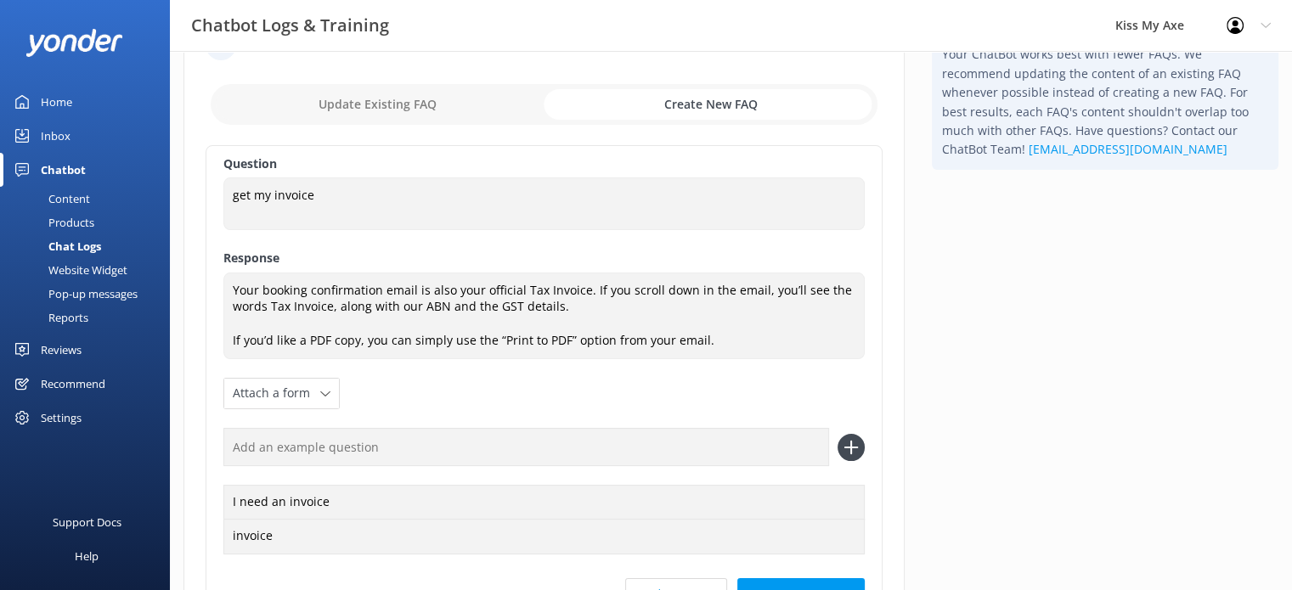
scroll to position [185, 0]
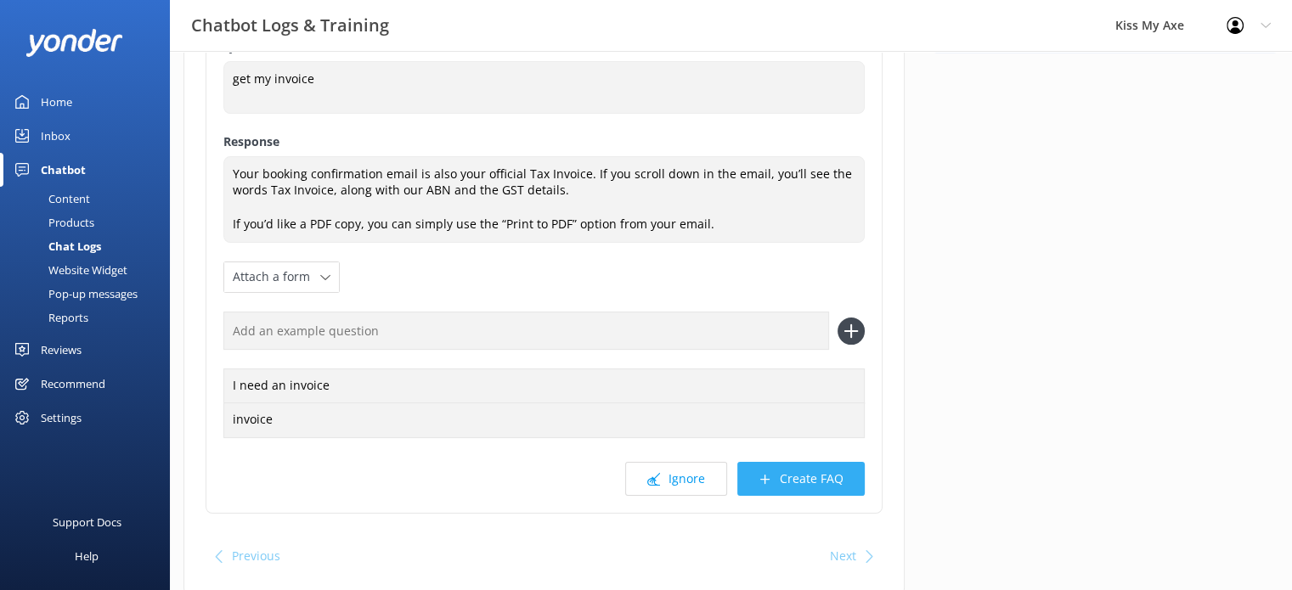
click at [787, 481] on button "Create FAQ" at bounding box center [800, 479] width 127 height 34
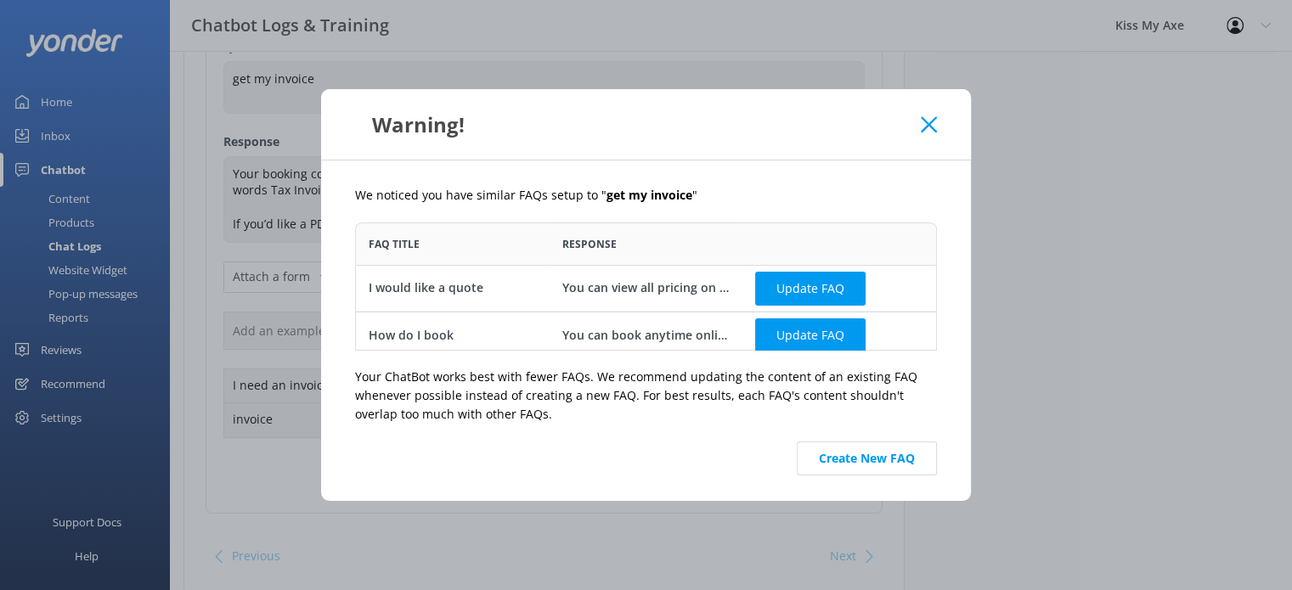
scroll to position [8, 0]
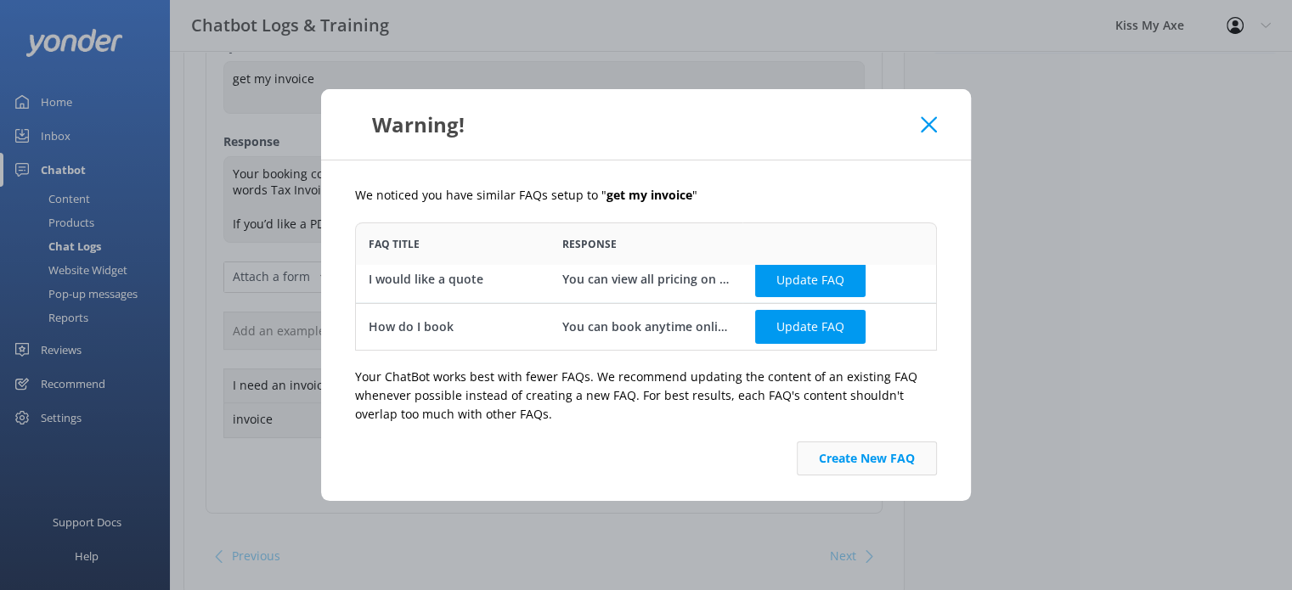
click at [846, 450] on button "Create New FAQ" at bounding box center [867, 459] width 140 height 34
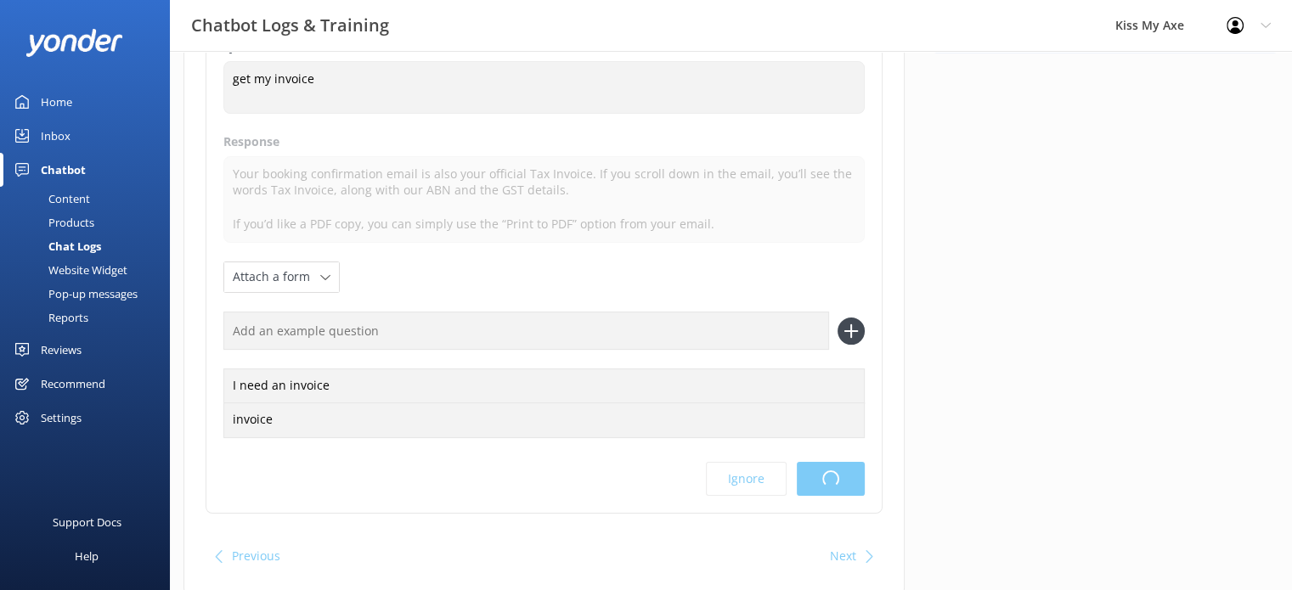
scroll to position [0, 0]
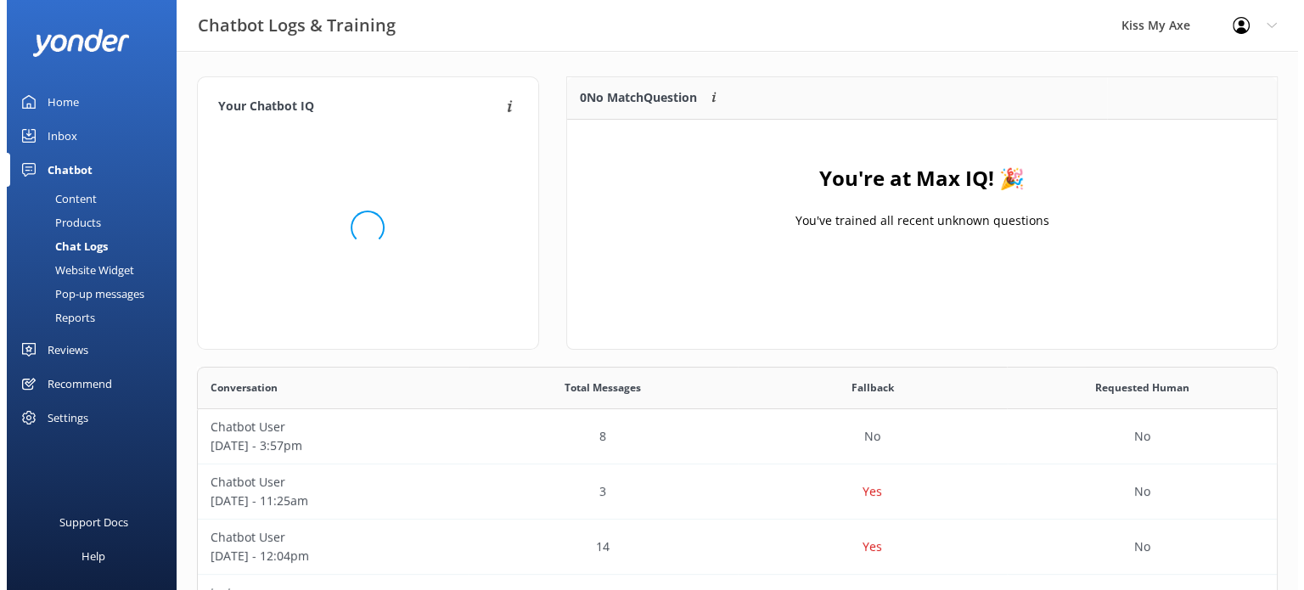
scroll to position [199, 697]
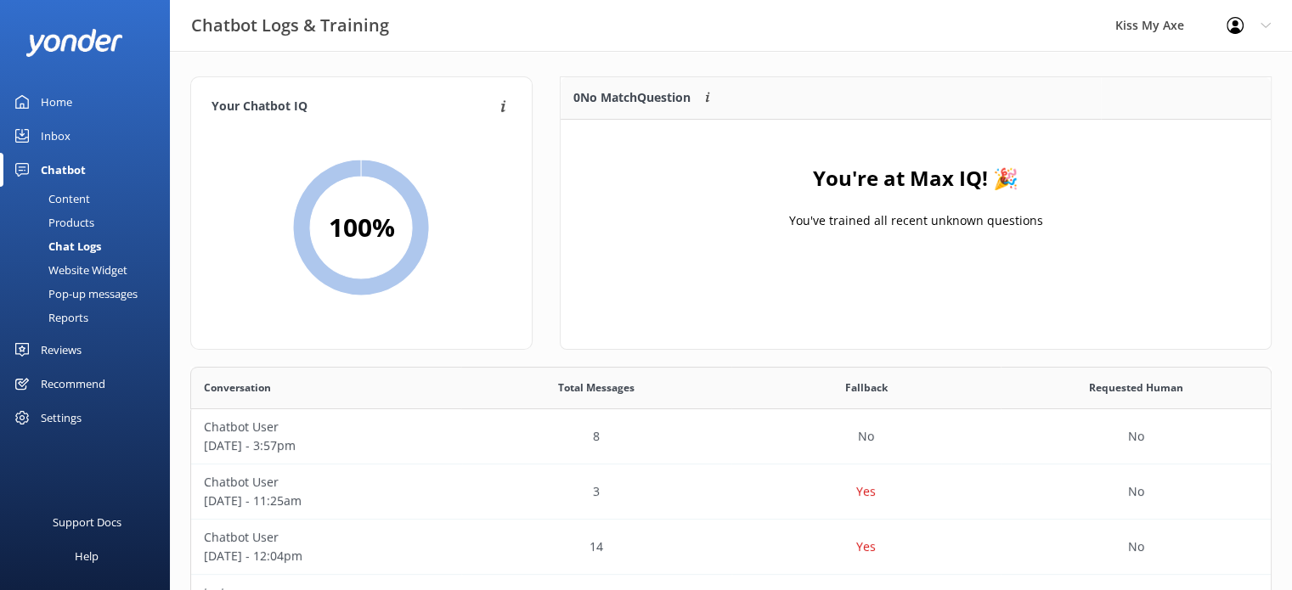
click at [65, 139] on div "Inbox" at bounding box center [56, 136] width 30 height 34
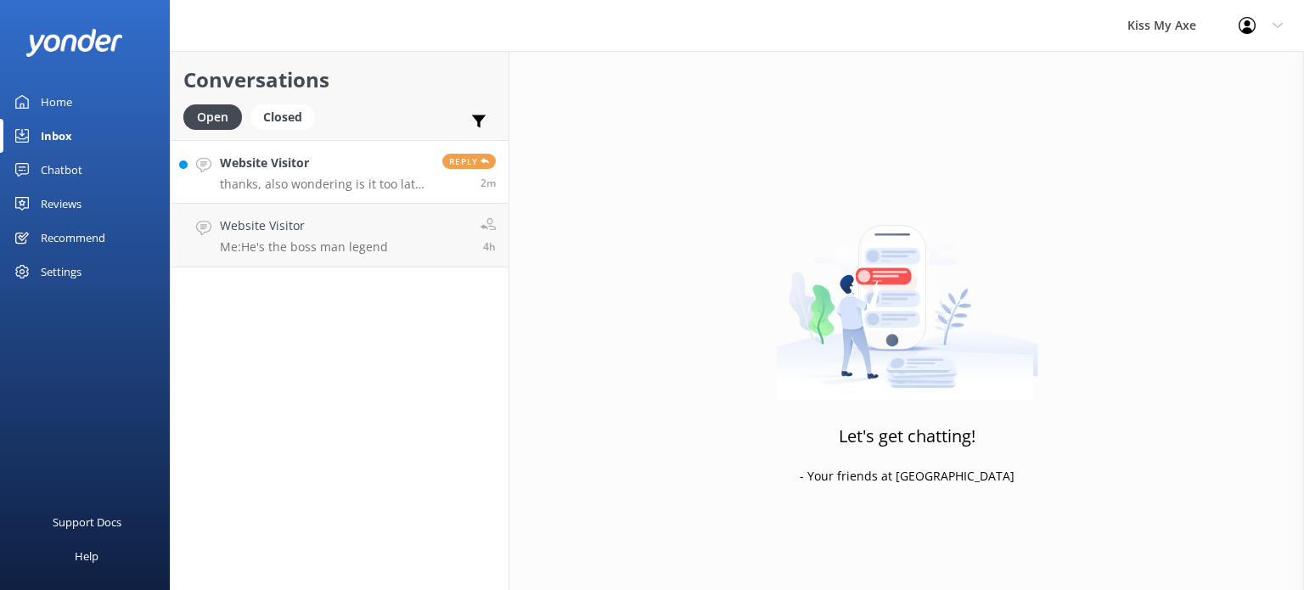
click at [324, 177] on p "thanks, also wondering is it too late to askmy coworker to add someone to the b…" at bounding box center [325, 184] width 210 height 15
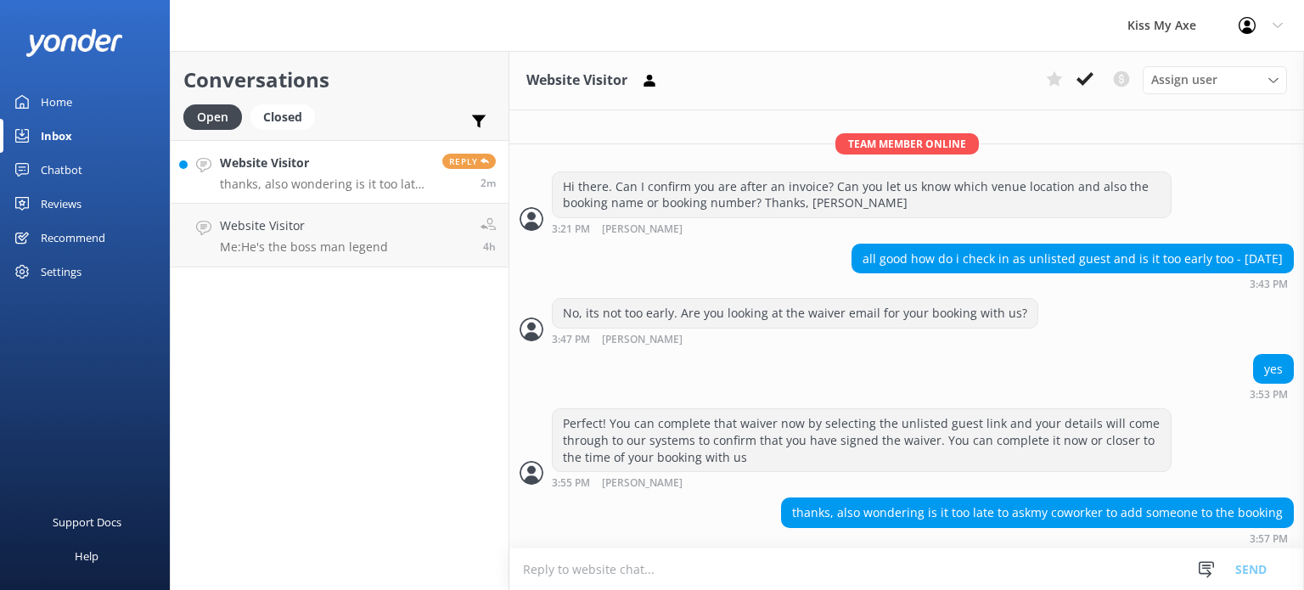
scroll to position [343, 0]
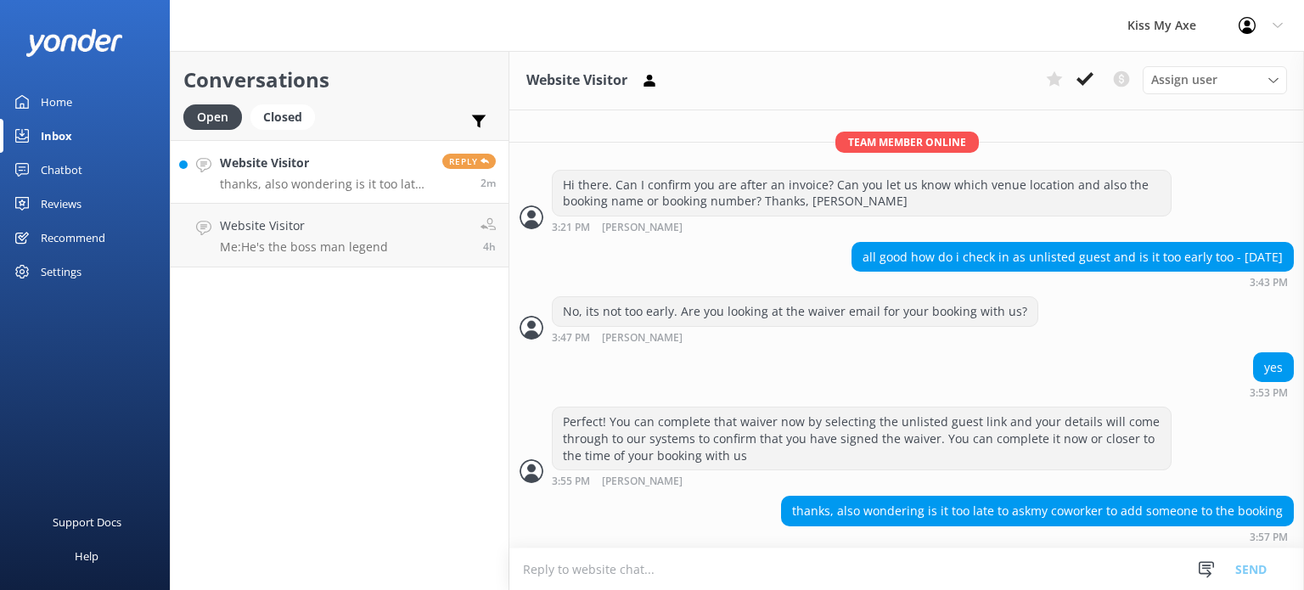
click at [876, 574] on textarea at bounding box center [907, 570] width 795 height 42
type textarea "n"
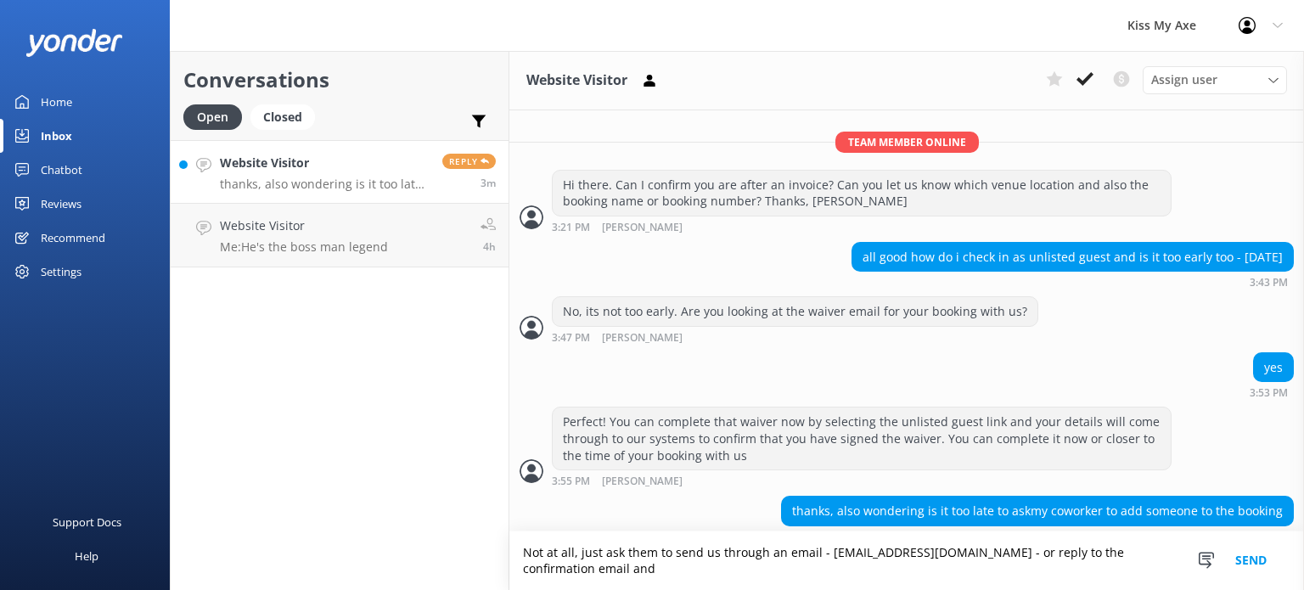
scroll to position [360, 0]
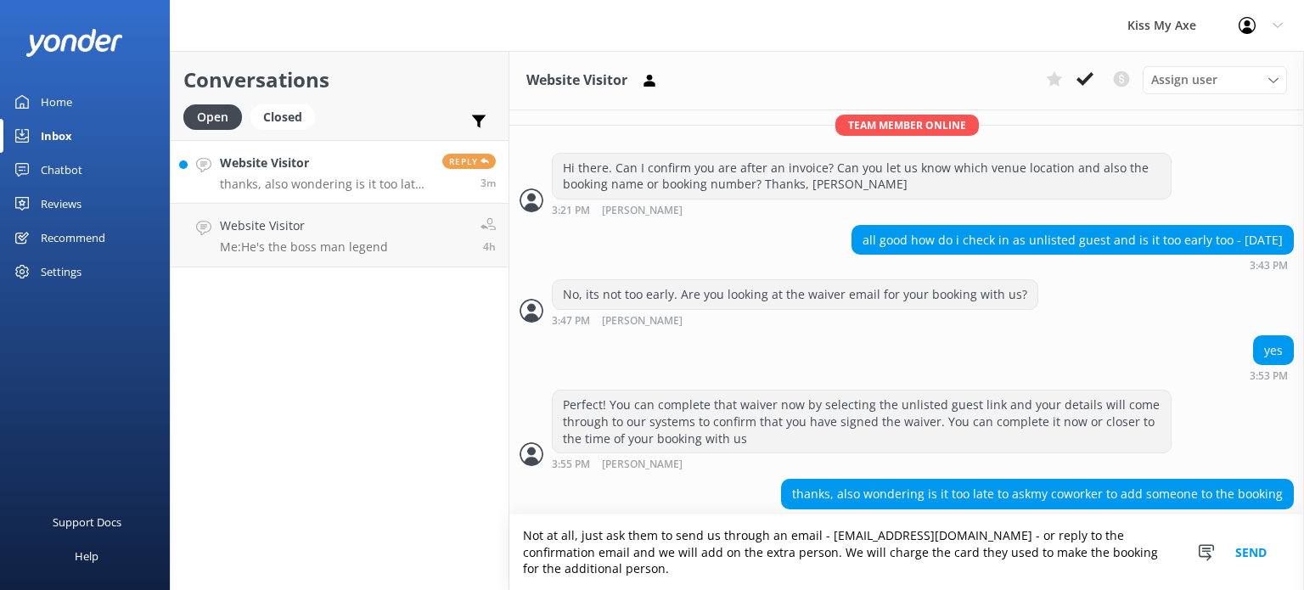
type textarea "Not at all, just ask them to send us through an email - [EMAIL_ADDRESS][DOMAIN_…"
click at [1262, 551] on button "Send" at bounding box center [1251, 553] width 64 height 76
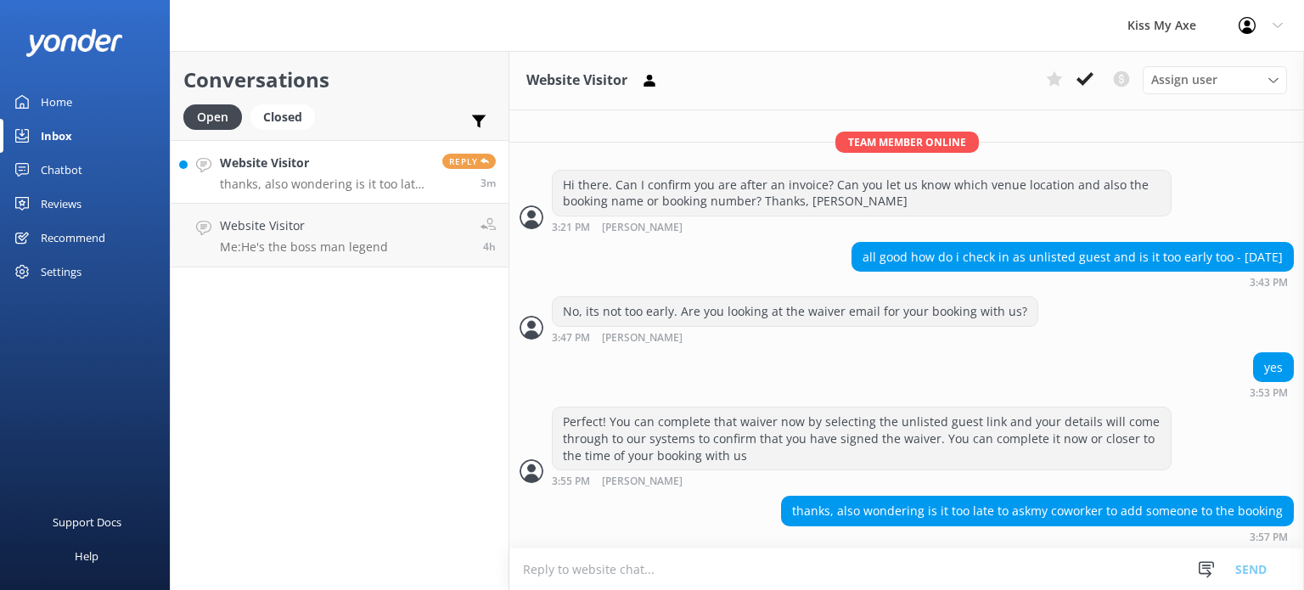
scroll to position [431, 0]
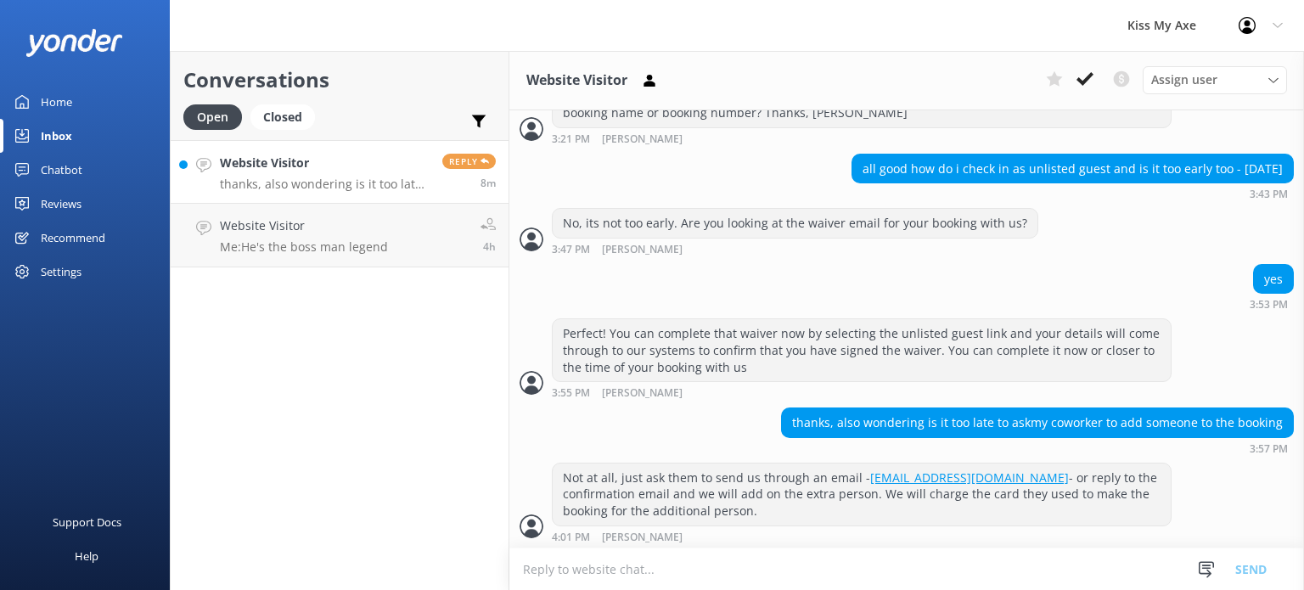
click at [65, 101] on div "Home" at bounding box center [56, 102] width 31 height 34
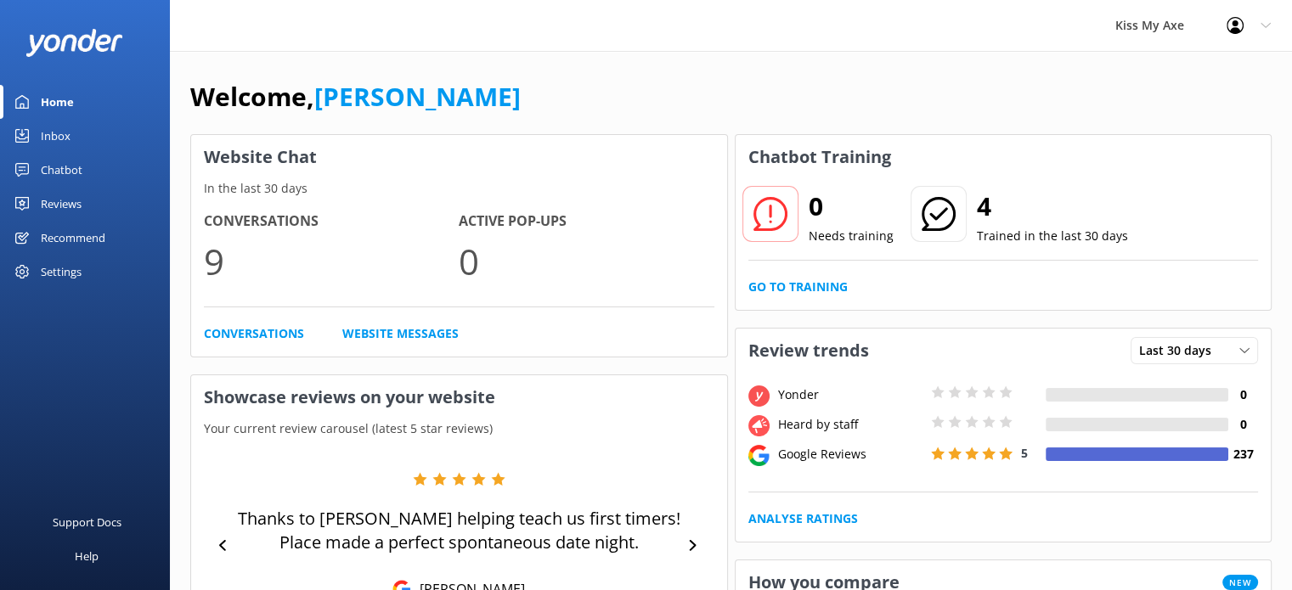
click at [48, 142] on div "Inbox" at bounding box center [56, 136] width 30 height 34
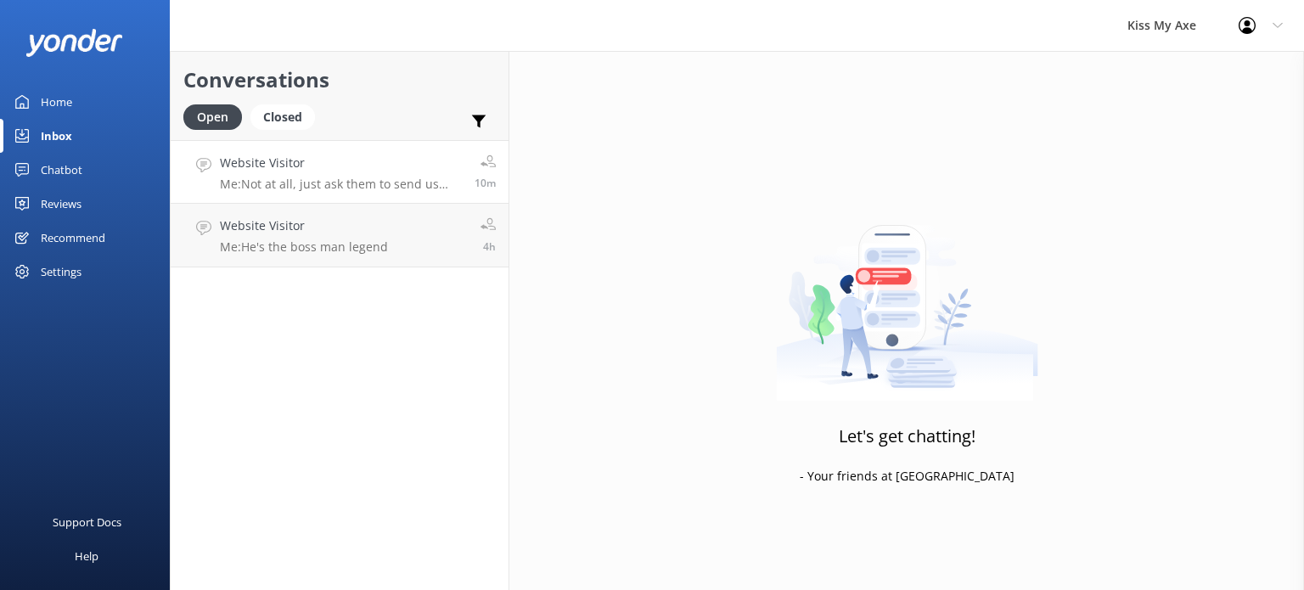
drag, startPoint x: 311, startPoint y: 169, endPoint x: 307, endPoint y: 181, distance: 12.4
click at [307, 181] on p "Me: Not at all, just ask them to send us through an email - [EMAIL_ADDRESS][DOM…" at bounding box center [341, 184] width 242 height 15
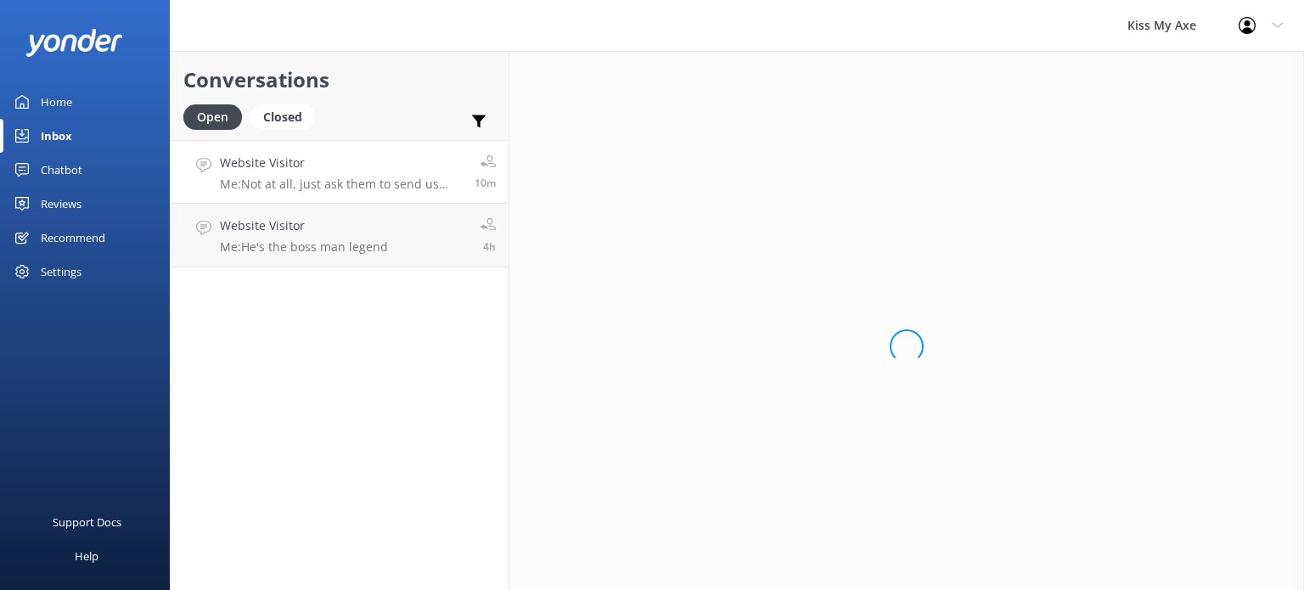
click at [307, 181] on p "Me: Not at all, just ask them to send us through an email - [EMAIL_ADDRESS][DOM…" at bounding box center [341, 184] width 242 height 15
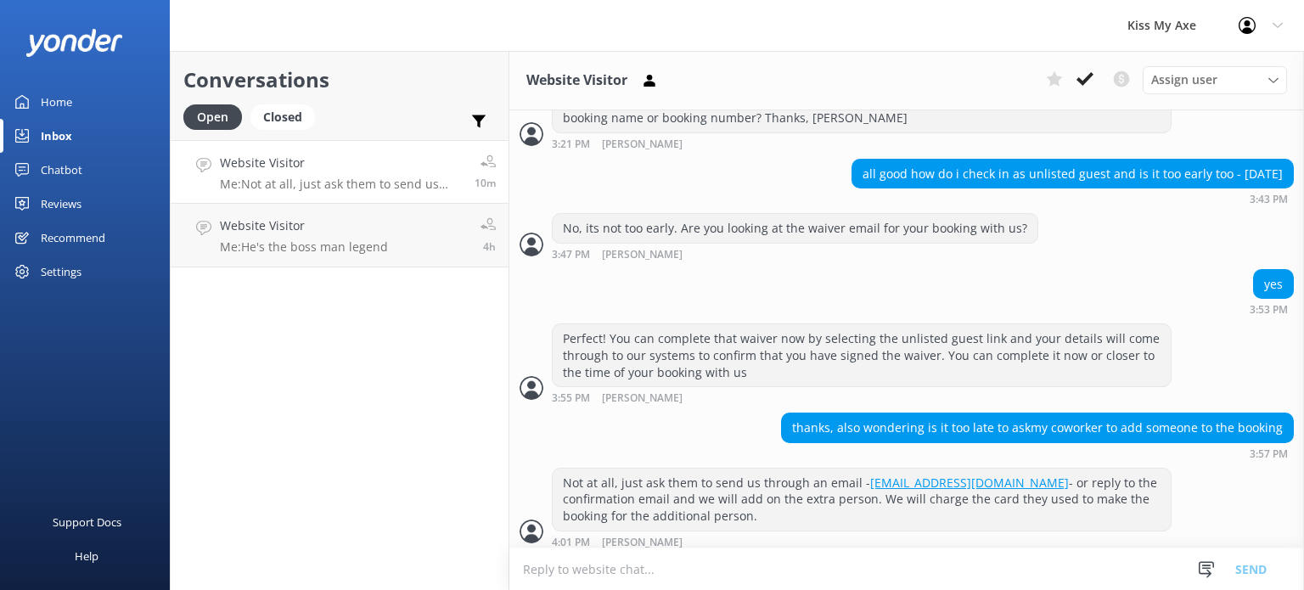
scroll to position [431, 0]
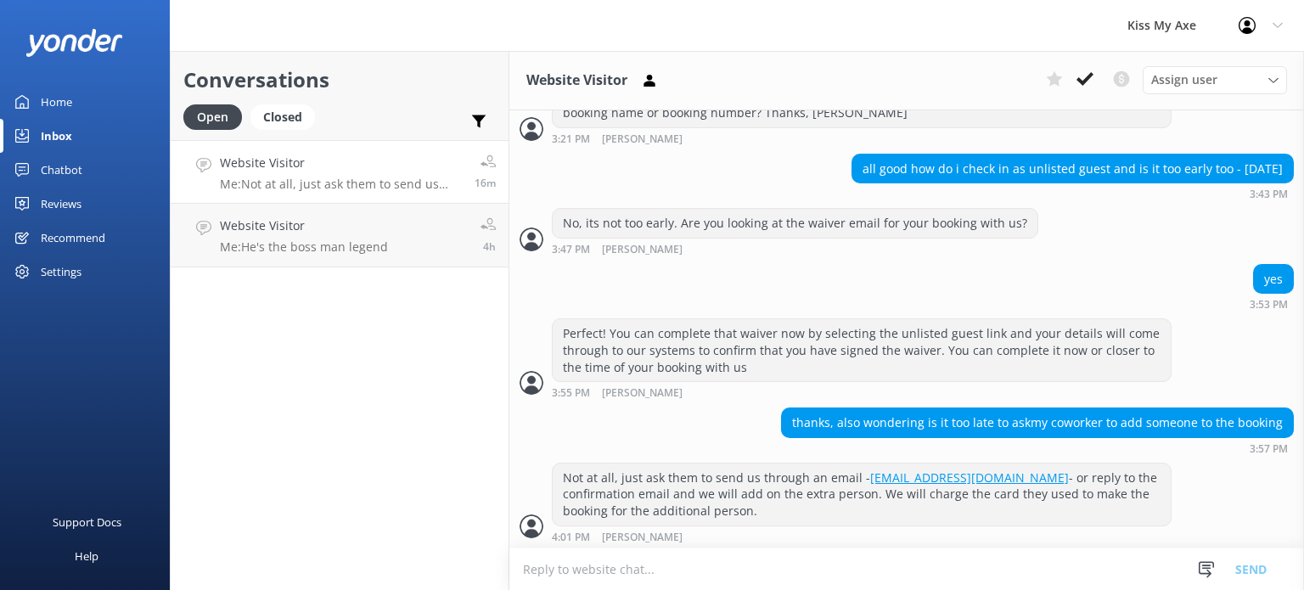
click at [360, 498] on div "Conversations Open Closed Important Converted Assigned to me Unassigned Website…" at bounding box center [340, 320] width 340 height 539
click at [1080, 80] on use at bounding box center [1085, 79] width 17 height 14
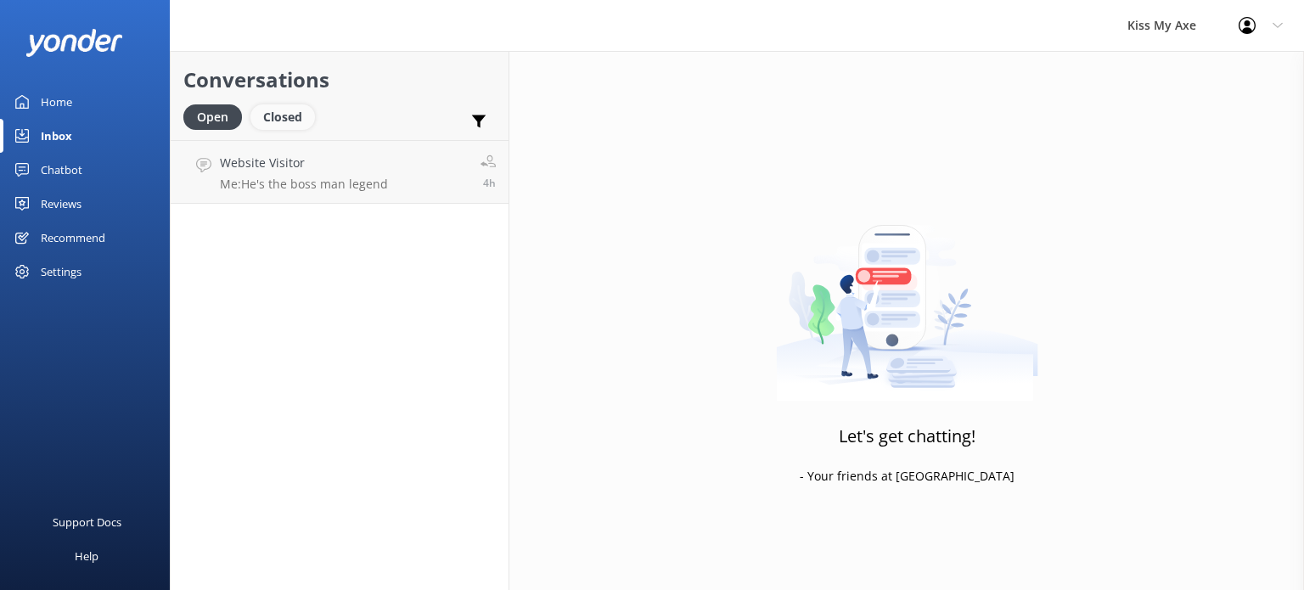
click at [296, 114] on div "Closed" at bounding box center [283, 116] width 65 height 25
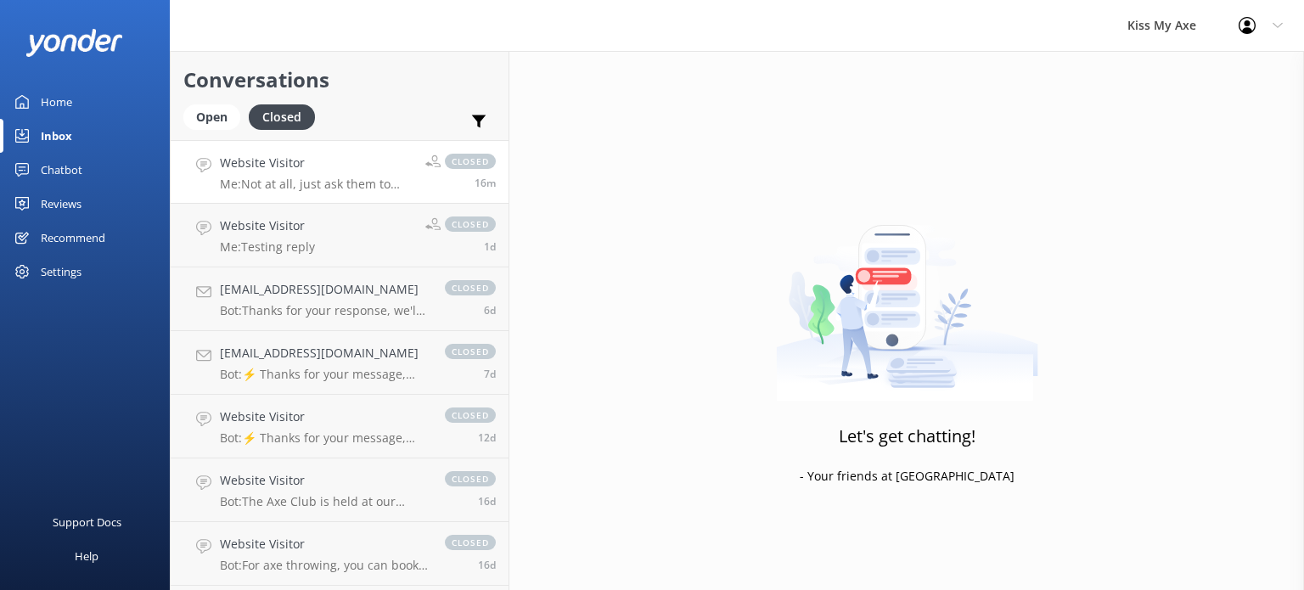
click at [326, 173] on div "Website Visitor Me: Not at all, just ask them to send us through an email - [EM…" at bounding box center [316, 172] width 193 height 37
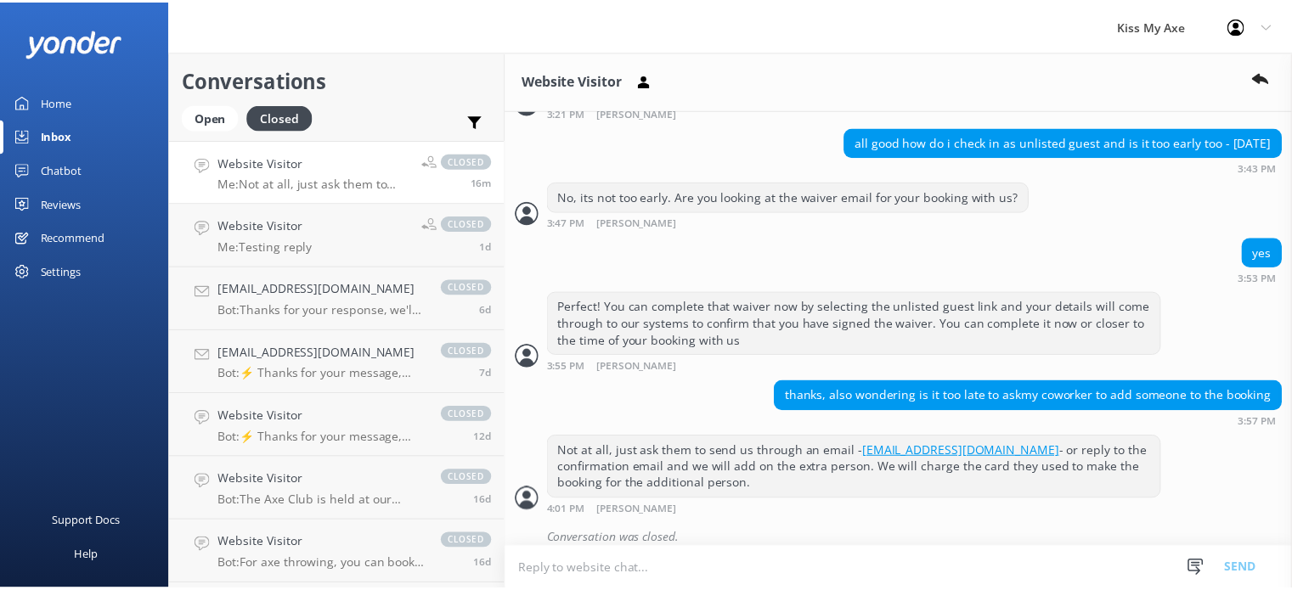
scroll to position [469, 0]
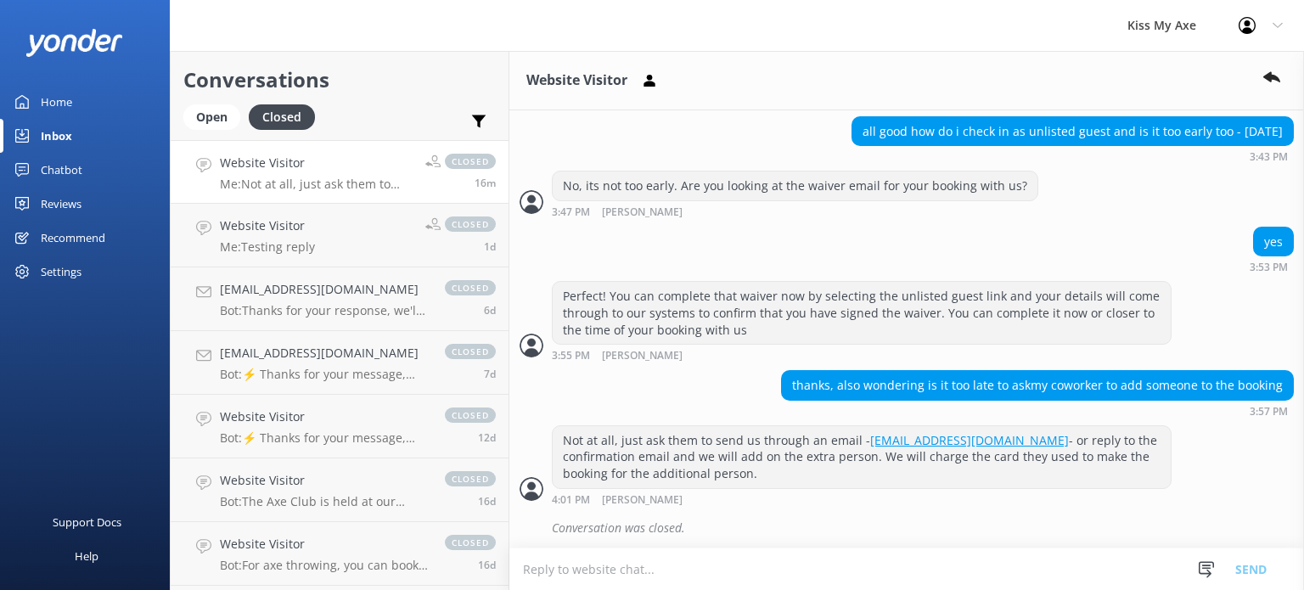
click at [55, 169] on div "Chatbot" at bounding box center [62, 170] width 42 height 34
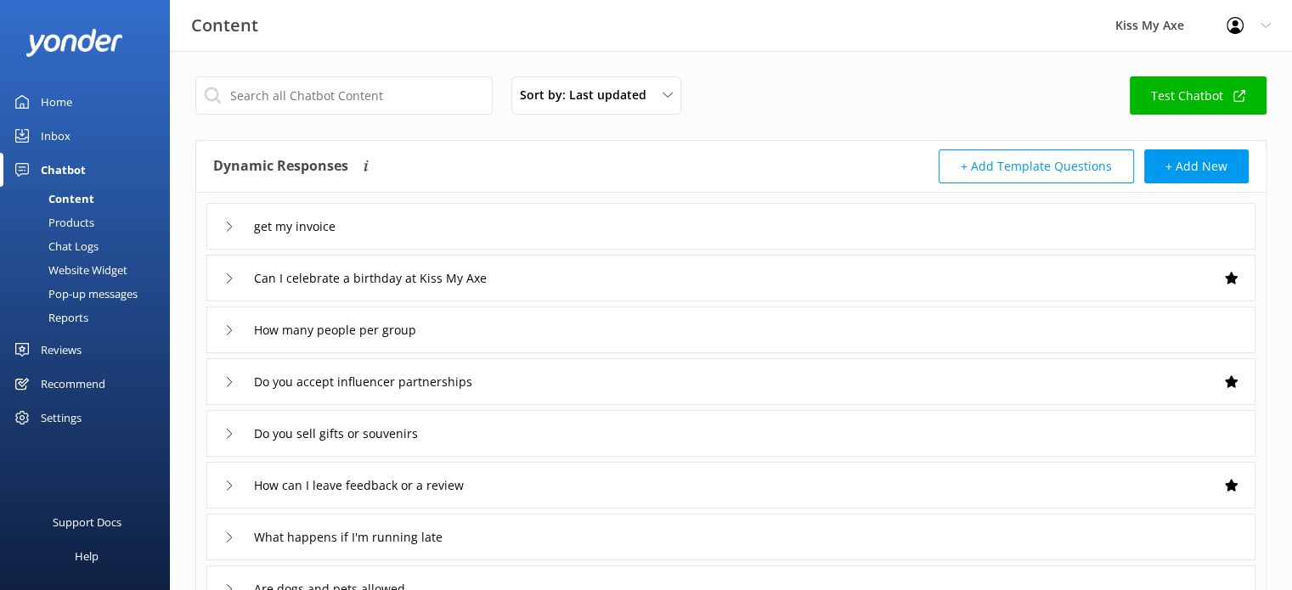
click at [89, 245] on div "Chat Logs" at bounding box center [54, 246] width 88 height 24
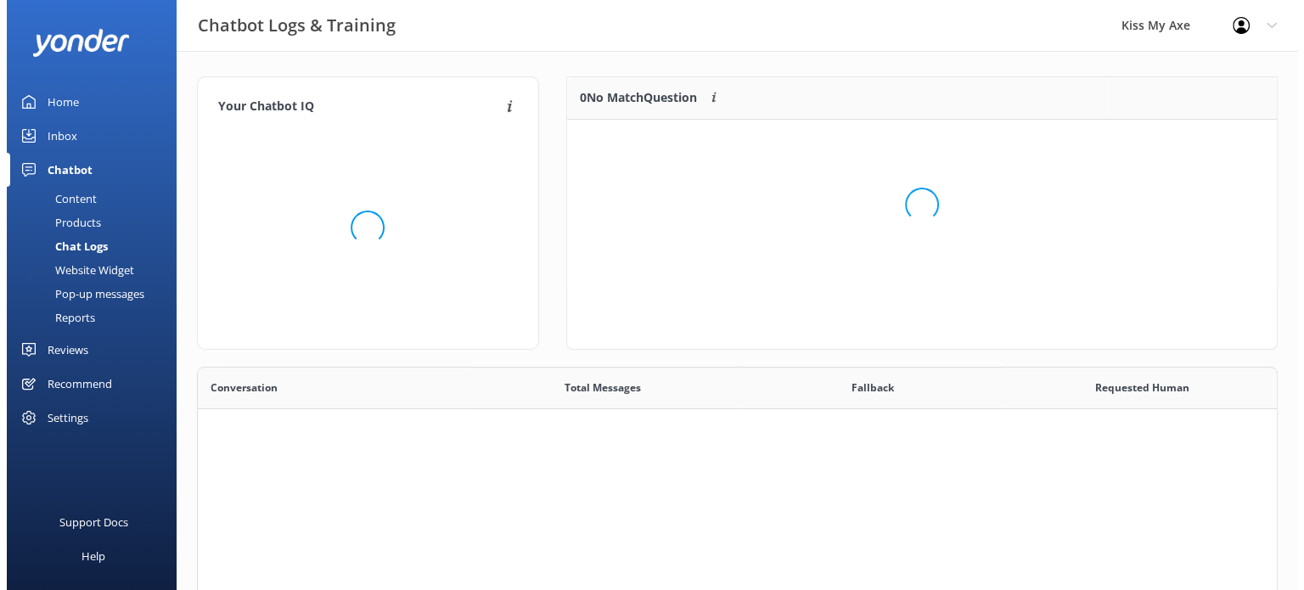
scroll to position [527, 1067]
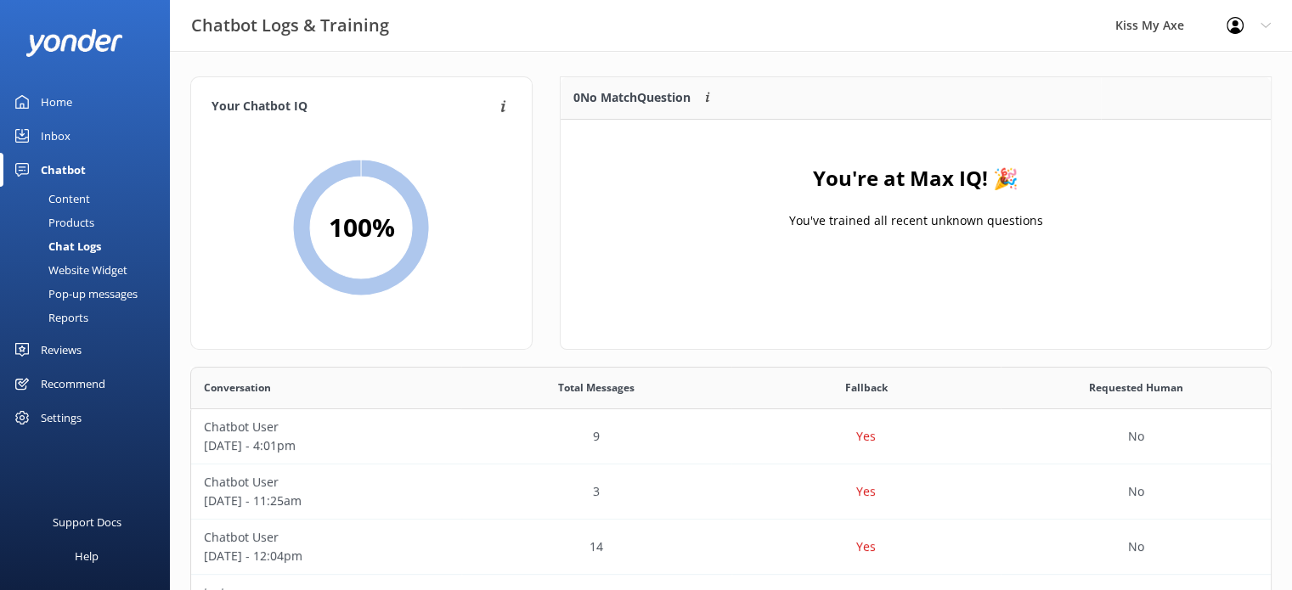
click at [67, 422] on div "Settings" at bounding box center [61, 418] width 41 height 34
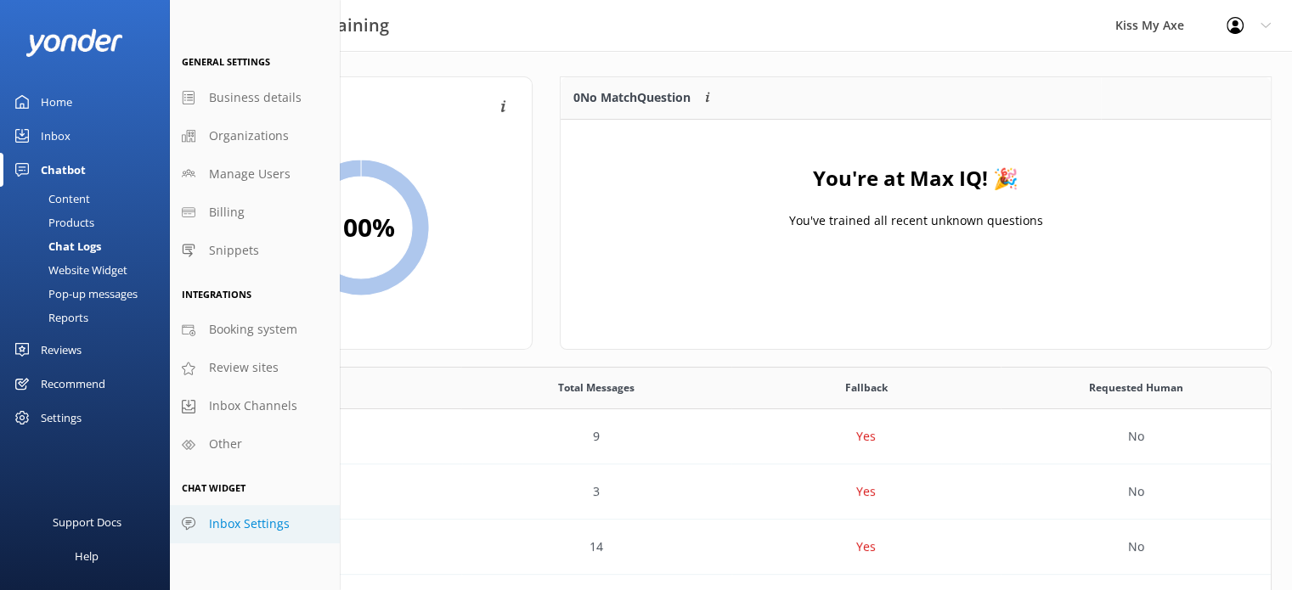
click at [261, 512] on link "Inbox Settings" at bounding box center [255, 524] width 170 height 38
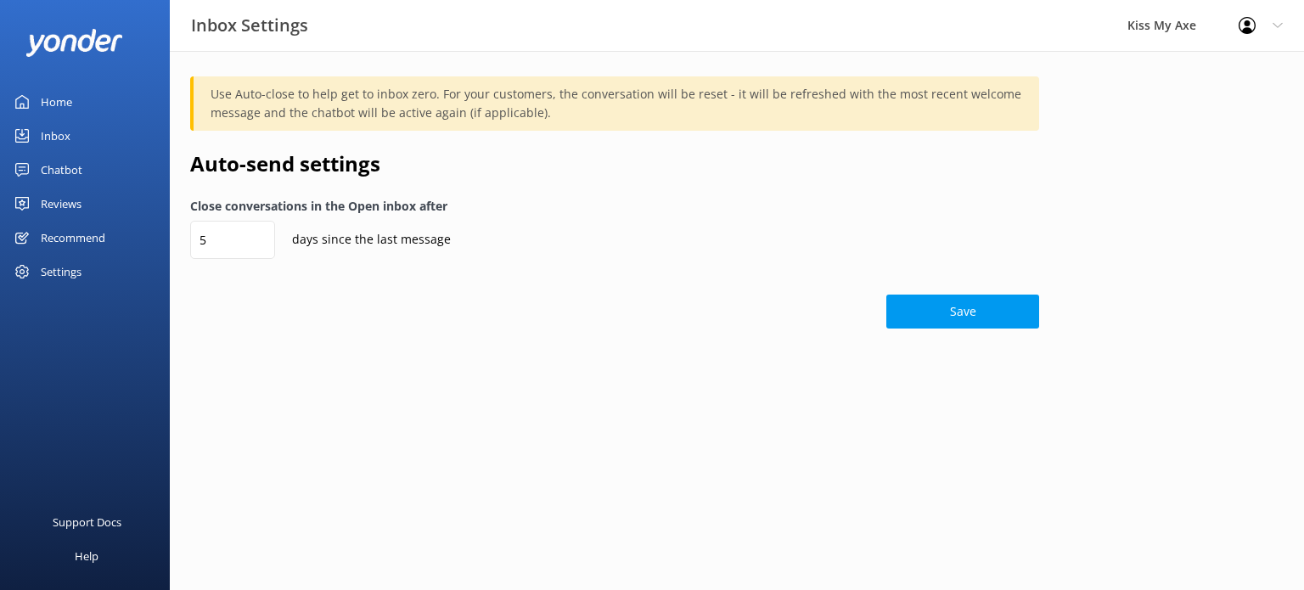
click at [55, 135] on div "Inbox" at bounding box center [56, 136] width 30 height 34
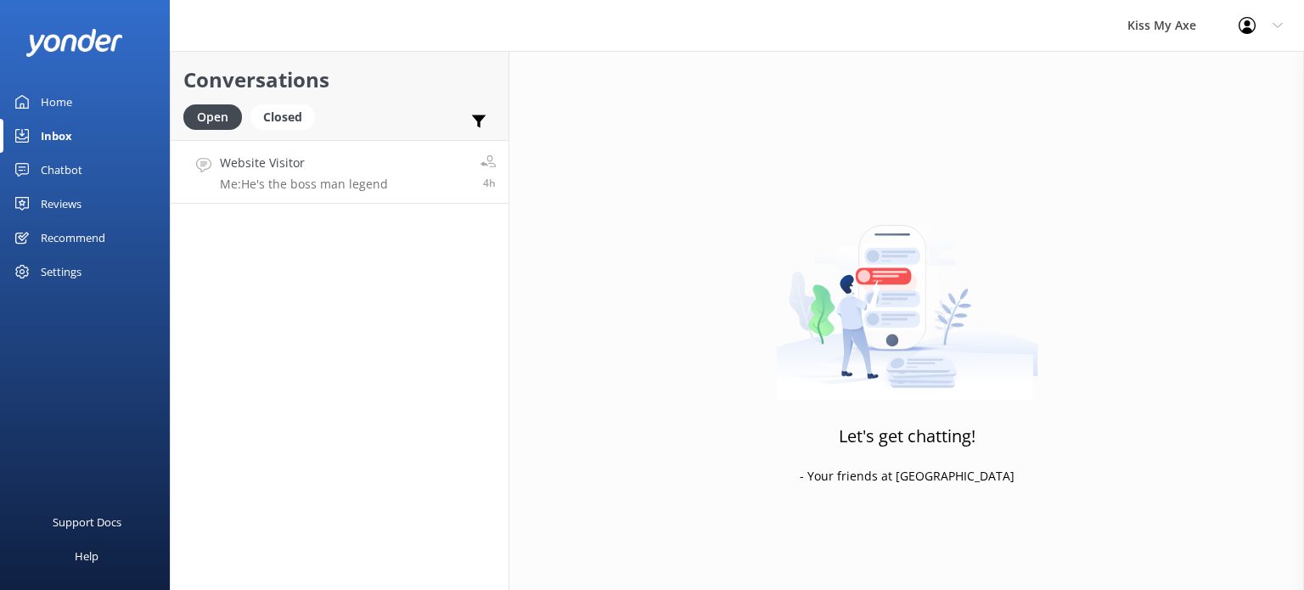
click at [351, 171] on h4 "Website Visitor" at bounding box center [304, 163] width 168 height 19
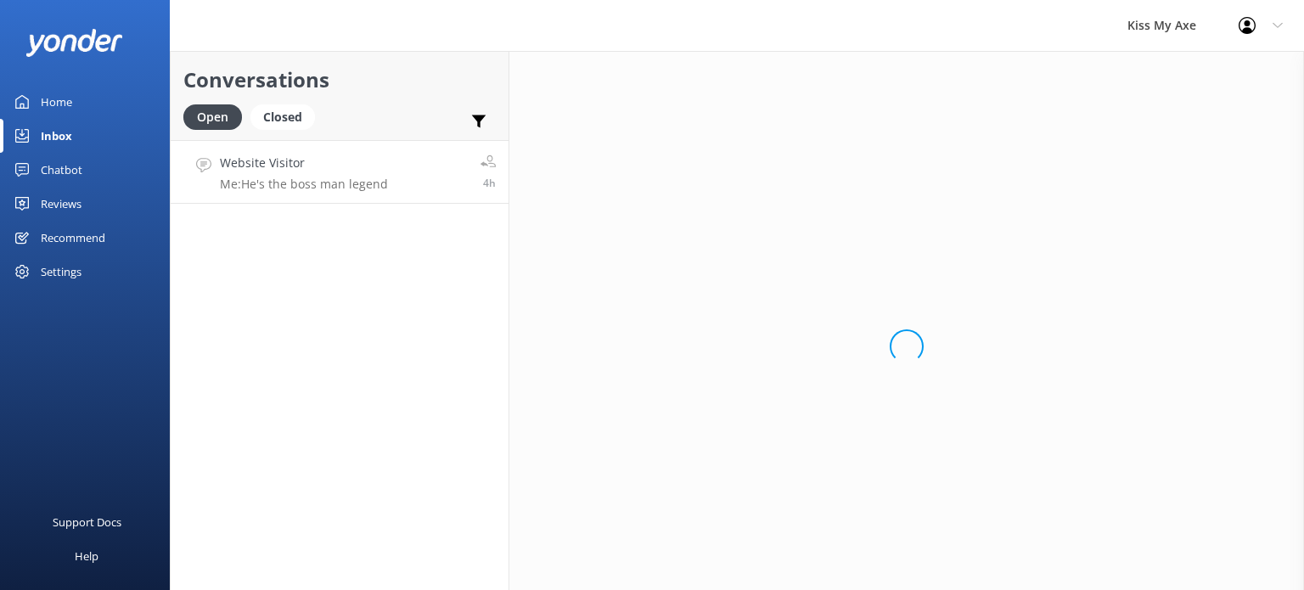
click at [351, 171] on h4 "Website Visitor" at bounding box center [304, 163] width 168 height 19
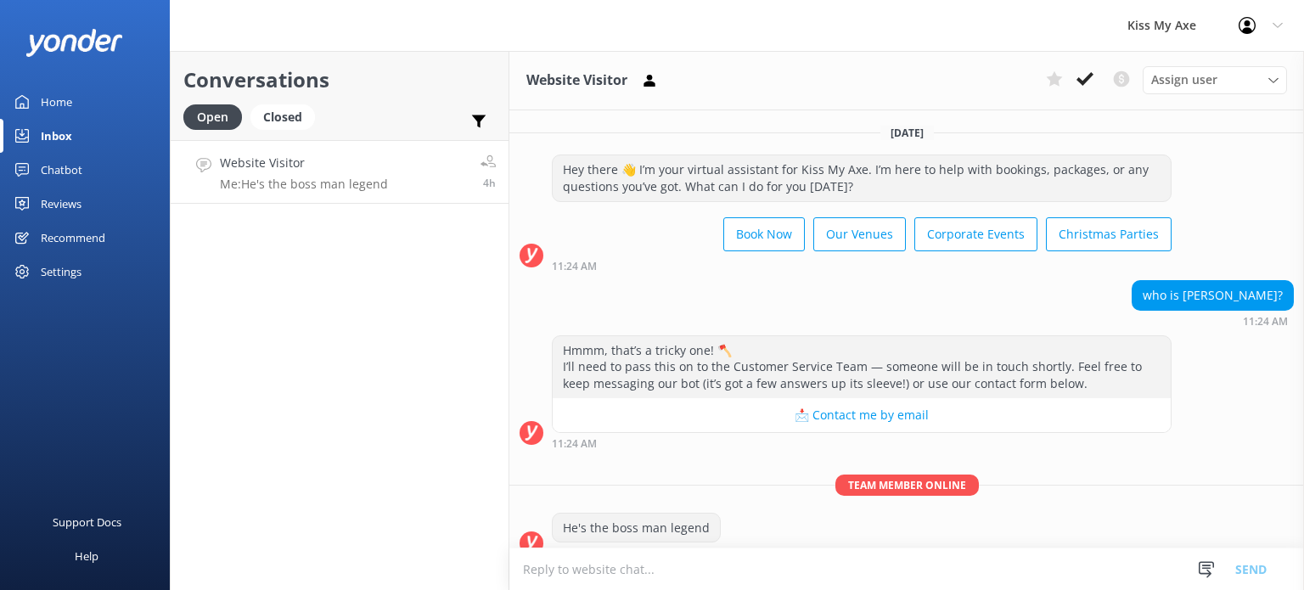
scroll to position [19, 0]
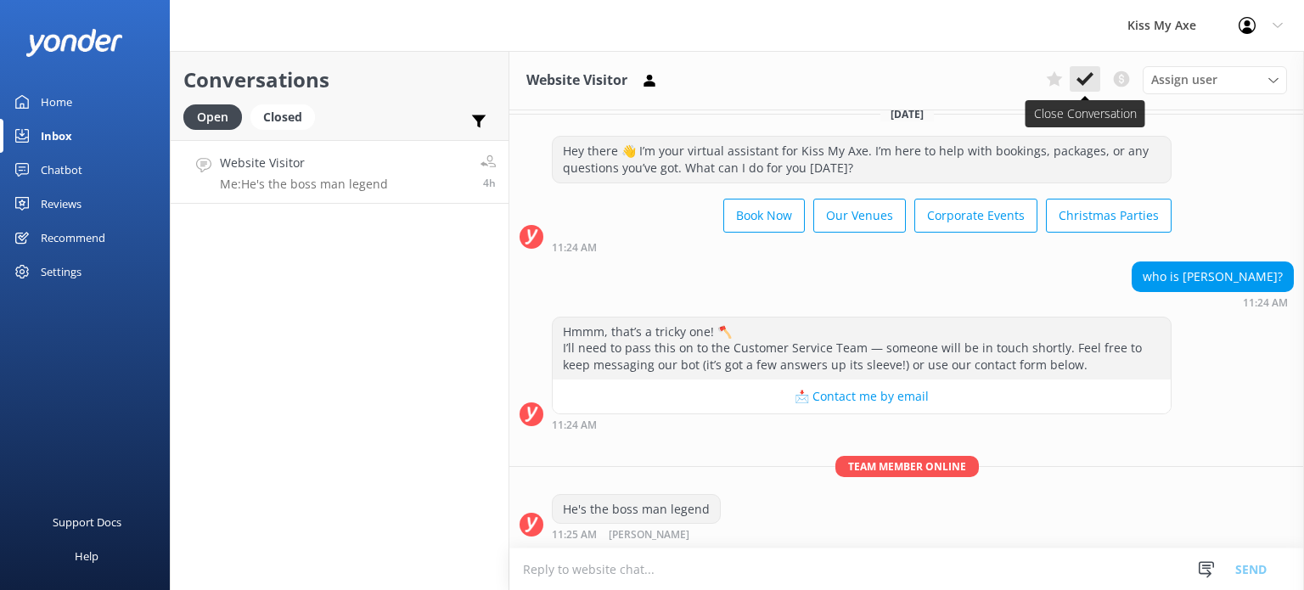
click at [1078, 79] on icon at bounding box center [1085, 78] width 17 height 17
